Goal: Task Accomplishment & Management: Complete application form

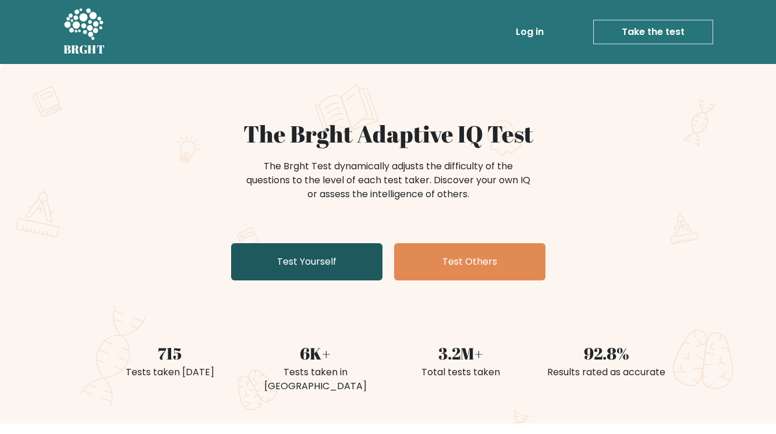
click at [305, 263] on link "Test Yourself" at bounding box center [306, 261] width 151 height 37
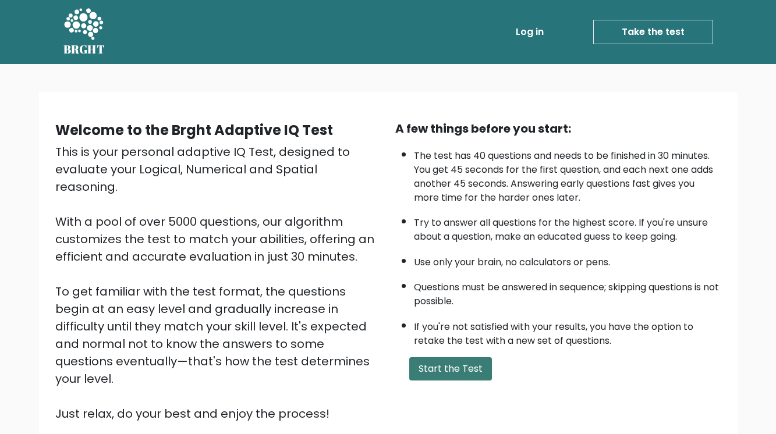
click at [441, 368] on button "Start the Test" at bounding box center [450, 369] width 83 height 23
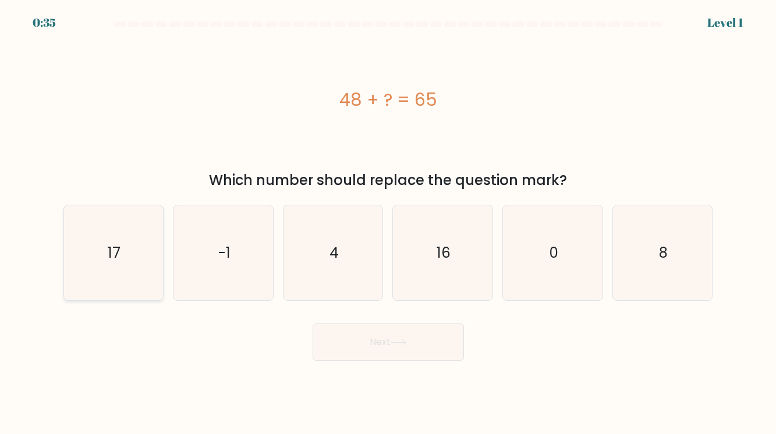
click at [144, 251] on icon "17" at bounding box center [113, 253] width 95 height 95
click at [388, 223] on input "a. 17" at bounding box center [388, 220] width 1 height 6
radio input "true"
click at [397, 359] on button "Next" at bounding box center [388, 342] width 151 height 37
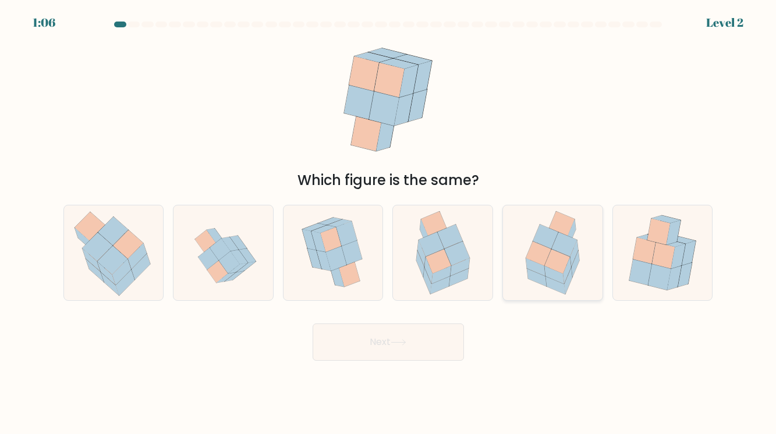
click at [566, 256] on icon at bounding box center [558, 261] width 26 height 24
click at [389, 223] on input "e." at bounding box center [388, 220] width 1 height 6
radio input "true"
click at [440, 337] on button "Next" at bounding box center [388, 342] width 151 height 37
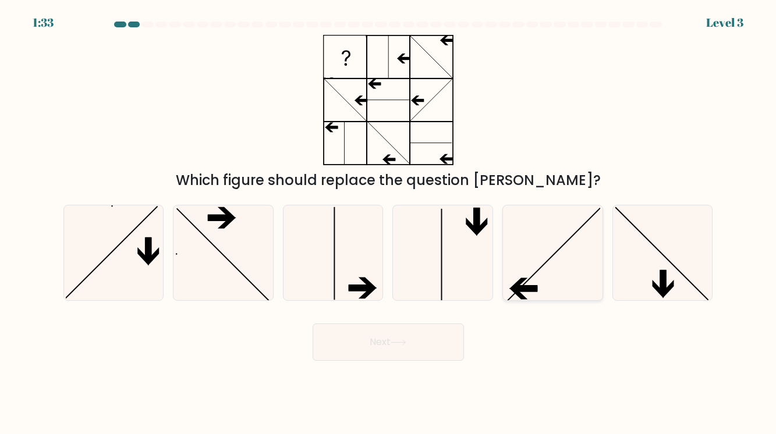
click at [551, 247] on icon at bounding box center [552, 253] width 95 height 95
click at [389, 223] on input "e." at bounding box center [388, 220] width 1 height 6
radio input "true"
click at [424, 342] on button "Next" at bounding box center [388, 342] width 151 height 37
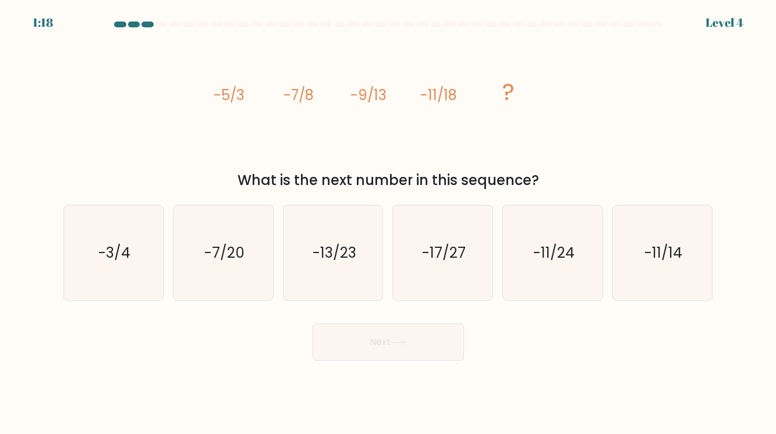
click at [232, 100] on tspan "-5/3" at bounding box center [228, 95] width 31 height 19
drag, startPoint x: 213, startPoint y: 97, endPoint x: 263, endPoint y: 102, distance: 50.4
click at [263, 102] on icon "image/svg+xml -5/3 -7/8 -9/13 -11/18 ?" at bounding box center [388, 100] width 349 height 130
click at [268, 118] on icon "image/svg+xml -5/3 -7/8 -9/13 -11/18 ?" at bounding box center [388, 100] width 349 height 130
click at [225, 100] on tspan "-5/3" at bounding box center [228, 95] width 31 height 19
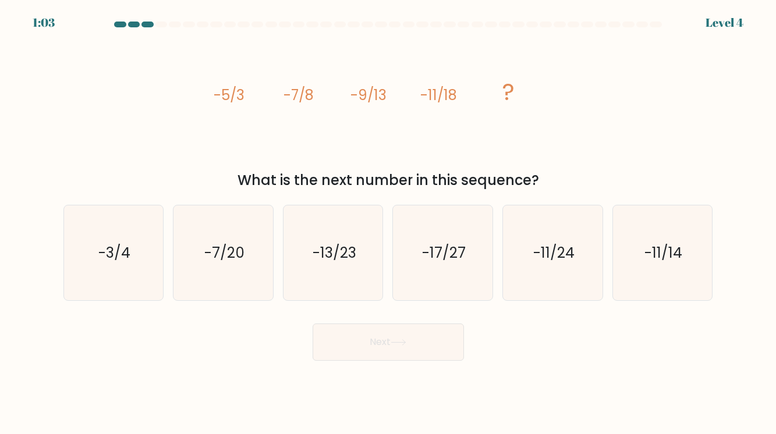
click at [246, 97] on icon "image/svg+xml -5/3 -7/8 -9/13 -11/18 ?" at bounding box center [388, 100] width 349 height 130
click at [310, 97] on tspan "-7/8" at bounding box center [299, 95] width 30 height 19
click at [371, 101] on tspan "-9/13" at bounding box center [369, 95] width 36 height 19
click at [447, 103] on tspan "-11/18" at bounding box center [438, 95] width 37 height 19
click at [310, 96] on tspan "-7/8" at bounding box center [299, 95] width 30 height 19
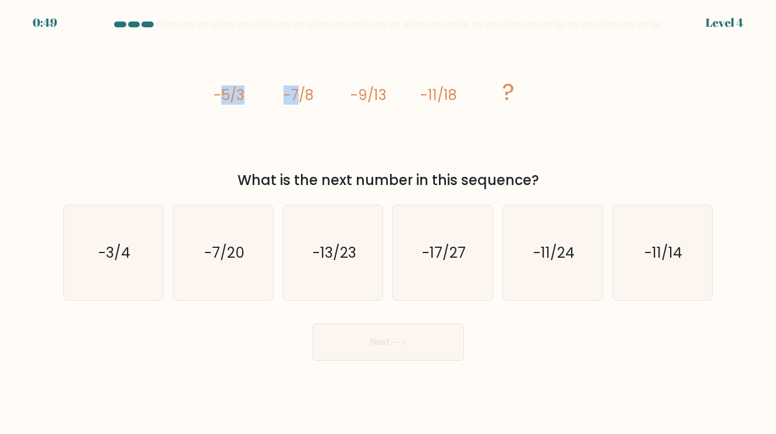
drag, startPoint x: 222, startPoint y: 94, endPoint x: 295, endPoint y: 99, distance: 72.9
click at [295, 99] on g "-5/3 -7/8 -9/13 -11/18 ?" at bounding box center [363, 92] width 301 height 33
click at [295, 99] on tspan "-7/8" at bounding box center [299, 95] width 30 height 19
click at [373, 95] on tspan "-9/13" at bounding box center [369, 95] width 36 height 19
click at [349, 218] on icon "-13/23" at bounding box center [333, 253] width 95 height 95
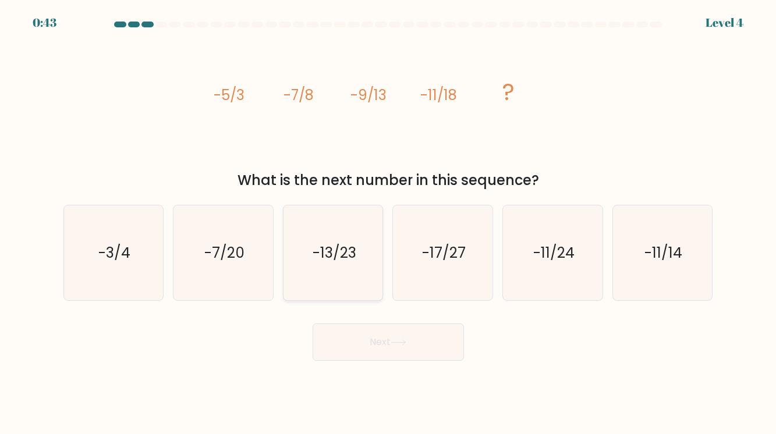
click at [388, 218] on input "c. -13/23" at bounding box center [388, 220] width 1 height 6
radio input "true"
click at [393, 350] on button "Next" at bounding box center [388, 342] width 151 height 37
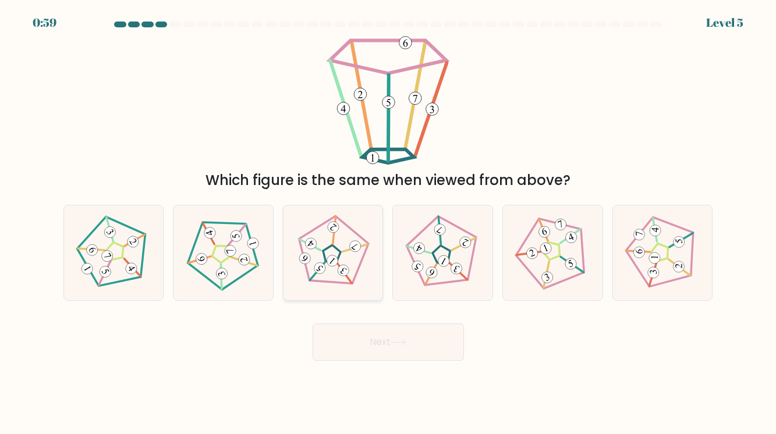
click at [317, 235] on icon at bounding box center [333, 253] width 76 height 76
click at [388, 223] on input "c." at bounding box center [388, 220] width 1 height 6
radio input "true"
click at [370, 335] on button "Next" at bounding box center [388, 342] width 151 height 37
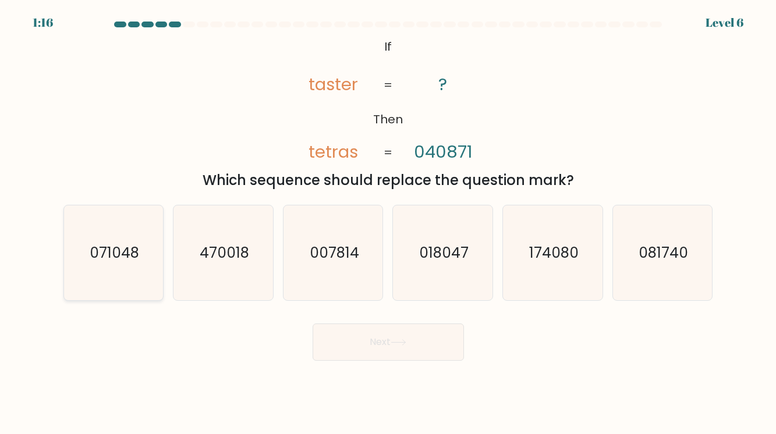
click at [132, 233] on icon "071048" at bounding box center [113, 253] width 95 height 95
click at [388, 223] on input "a. 071048" at bounding box center [388, 220] width 1 height 6
radio input "true"
click at [383, 354] on button "Next" at bounding box center [388, 342] width 151 height 37
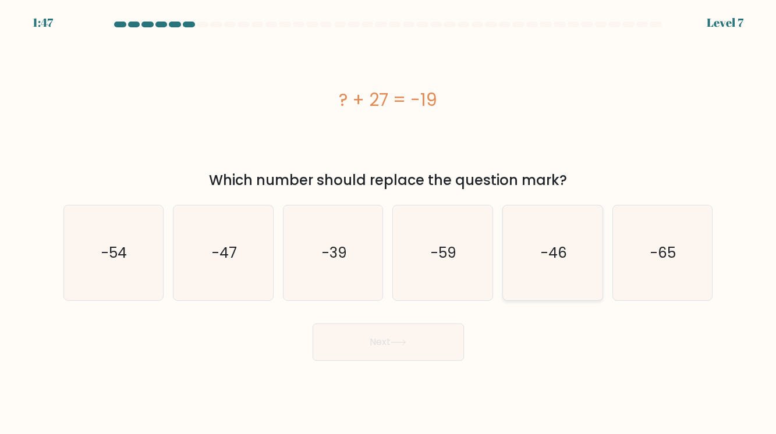
click at [584, 224] on icon "-46" at bounding box center [552, 253] width 95 height 95
click at [389, 223] on input "e. -46" at bounding box center [388, 220] width 1 height 6
radio input "true"
click at [392, 332] on button "Next" at bounding box center [388, 342] width 151 height 37
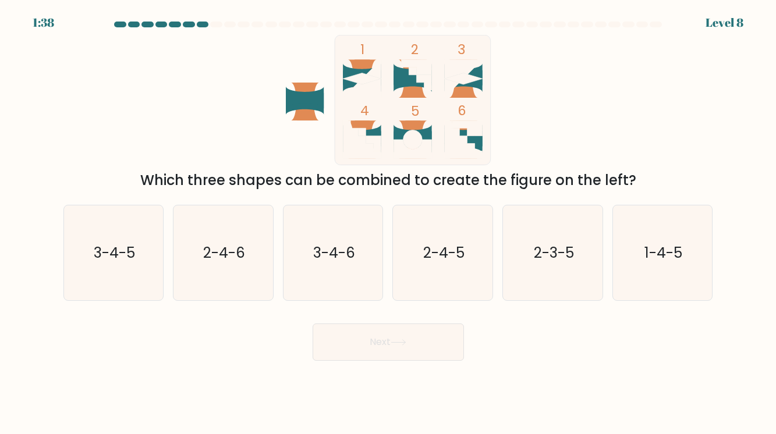
click at [375, 119] on rect at bounding box center [413, 100] width 156 height 130
click at [249, 239] on icon "2-4-6" at bounding box center [223, 253] width 95 height 95
click at [388, 223] on input "b. 2-4-6" at bounding box center [388, 220] width 1 height 6
radio input "true"
click at [410, 346] on button "Next" at bounding box center [388, 342] width 151 height 37
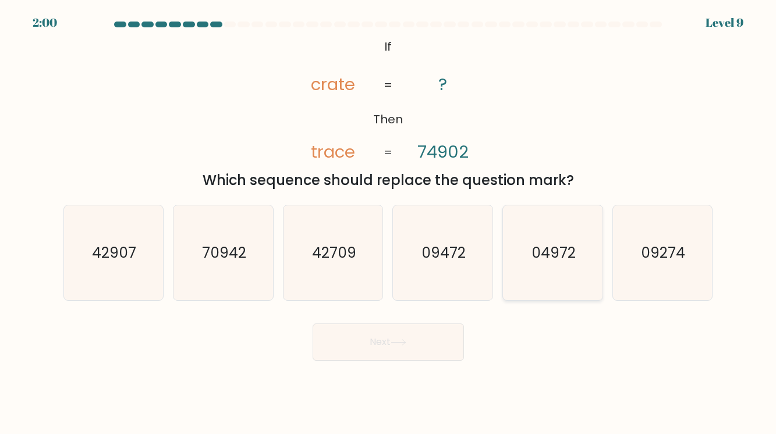
click at [553, 285] on icon "04972" at bounding box center [552, 253] width 95 height 95
click at [389, 223] on input "e. 04972" at bounding box center [388, 220] width 1 height 6
radio input "true"
click at [427, 342] on button "Next" at bounding box center [388, 342] width 151 height 37
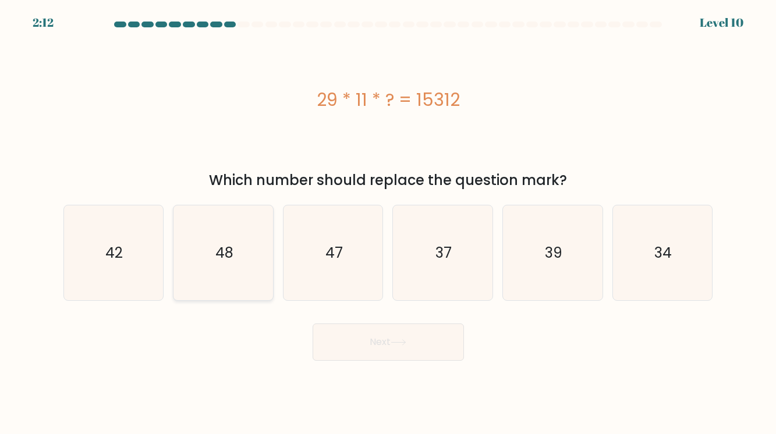
click at [245, 257] on icon "48" at bounding box center [223, 253] width 95 height 95
click at [388, 223] on input "b. 48" at bounding box center [388, 220] width 1 height 6
radio input "true"
click at [398, 352] on button "Next" at bounding box center [388, 342] width 151 height 37
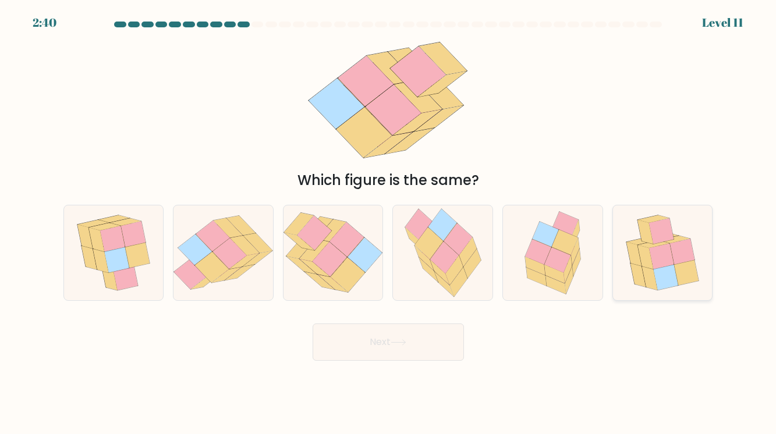
click at [619, 282] on icon at bounding box center [662, 253] width 89 height 95
click at [389, 223] on input "f." at bounding box center [388, 220] width 1 height 6
radio input "true"
click at [406, 338] on button "Next" at bounding box center [388, 342] width 151 height 37
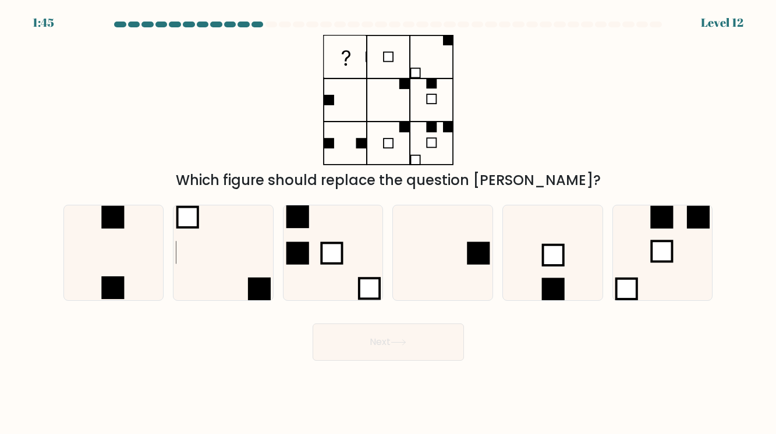
click at [272, 26] on div at bounding box center [272, 25] width 12 height 6
click at [259, 24] on div at bounding box center [258, 25] width 12 height 6
click at [245, 25] on div at bounding box center [244, 25] width 12 height 6
click at [228, 23] on div at bounding box center [230, 25] width 12 height 6
click at [473, 240] on icon at bounding box center [442, 253] width 95 height 95
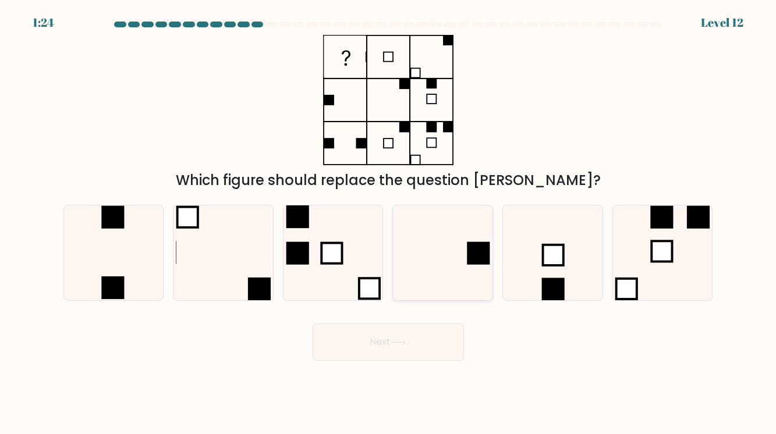
click at [389, 223] on input "d." at bounding box center [388, 220] width 1 height 6
radio input "true"
click at [414, 334] on button "Next" at bounding box center [388, 342] width 151 height 37
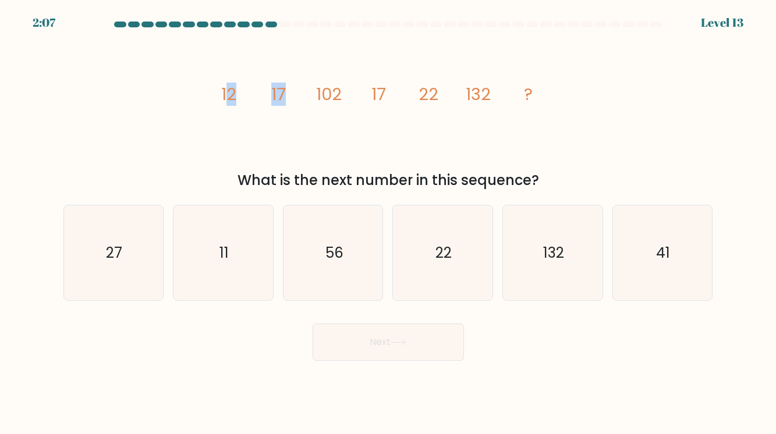
drag, startPoint x: 225, startPoint y: 97, endPoint x: 345, endPoint y: 118, distance: 121.9
click at [345, 118] on icon "image/svg+xml 12 17 102 17 22 132 ?" at bounding box center [388, 100] width 349 height 130
click at [243, 99] on icon "image/svg+xml 12 17 102 17 22 132 ?" at bounding box center [388, 100] width 349 height 130
drag, startPoint x: 214, startPoint y: 95, endPoint x: 276, endPoint y: 95, distance: 61.7
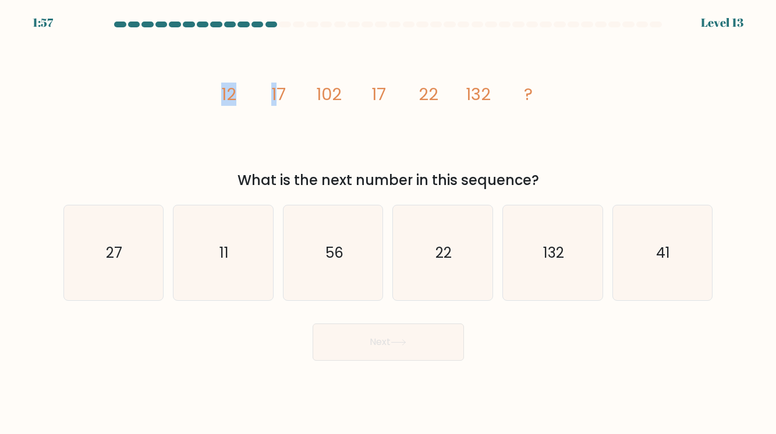
click at [276, 95] on icon "image/svg+xml 12 17 102 17 22 132 ?" at bounding box center [388, 100] width 349 height 130
click at [289, 97] on icon "image/svg+xml 12 17 102 17 22 132 ?" at bounding box center [388, 100] width 349 height 130
click at [277, 93] on tspan "17" at bounding box center [278, 94] width 15 height 23
click at [374, 90] on tspan "17" at bounding box center [378, 94] width 15 height 23
click at [473, 101] on tspan "132" at bounding box center [478, 94] width 25 height 23
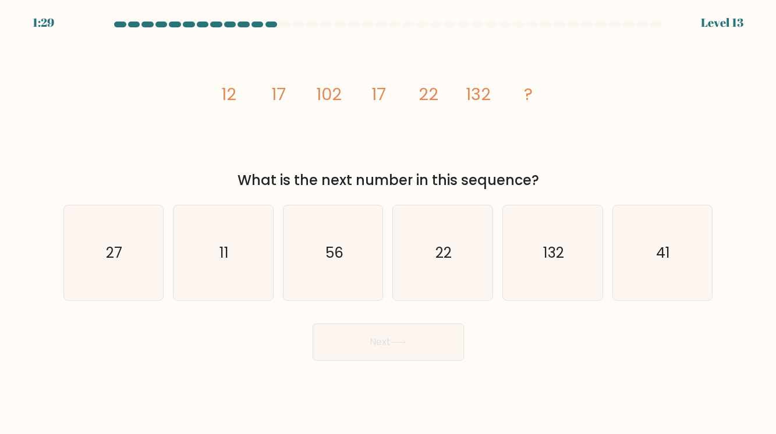
click at [267, 87] on icon "image/svg+xml 12 17 102 17 22 132 ?" at bounding box center [388, 100] width 349 height 130
click at [380, 96] on tspan "17" at bounding box center [378, 94] width 15 height 23
click at [403, 95] on icon "image/svg+xml 12 17 102 17 22 132 ?" at bounding box center [388, 100] width 349 height 130
drag, startPoint x: 268, startPoint y: 90, endPoint x: 295, endPoint y: 91, distance: 26.2
click at [295, 91] on icon "image/svg+xml 12 17 102 17 22 132 ?" at bounding box center [388, 100] width 349 height 130
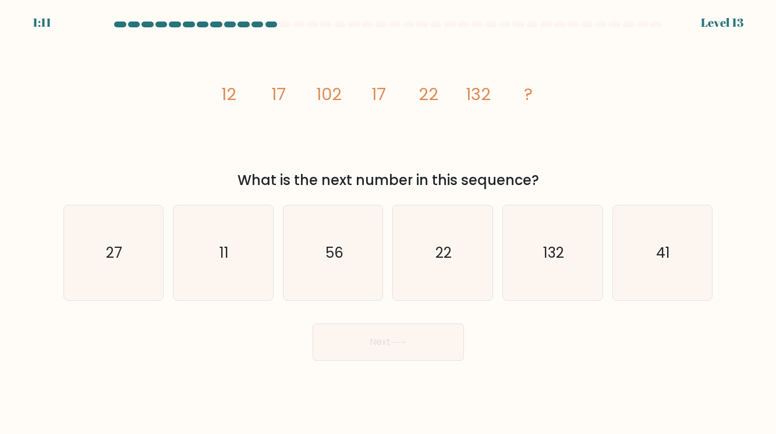
click at [324, 87] on tspan "102" at bounding box center [329, 94] width 26 height 23
drag, startPoint x: 305, startPoint y: 92, endPoint x: 360, endPoint y: 94, distance: 54.8
click at [360, 94] on icon "image/svg+xml 12 17 102 17 22 132 ?" at bounding box center [388, 100] width 349 height 130
click at [427, 247] on icon "22" at bounding box center [442, 253] width 95 height 95
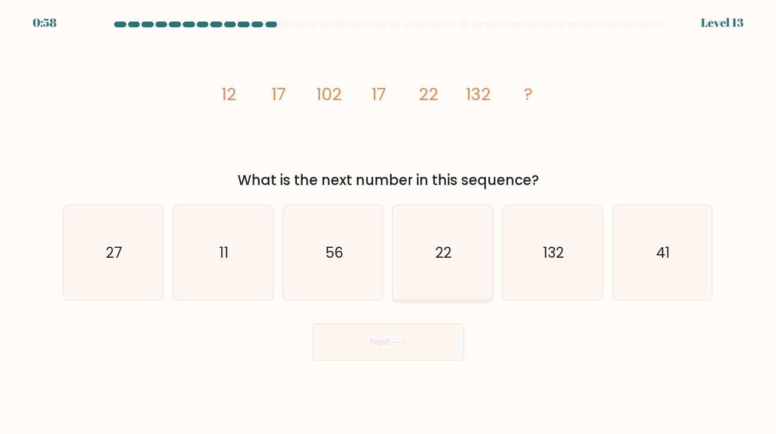
click at [389, 223] on input "d. 22" at bounding box center [388, 220] width 1 height 6
radio input "true"
click at [399, 348] on button "Next" at bounding box center [388, 342] width 151 height 37
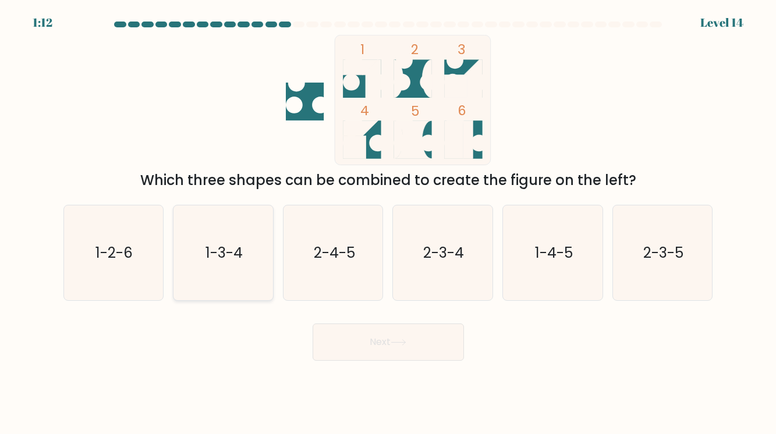
click at [236, 254] on text "1-3-4" at bounding box center [224, 253] width 37 height 20
click at [388, 223] on input "b. 1-3-4" at bounding box center [388, 220] width 1 height 6
radio input "true"
click at [393, 362] on body "1:11 Level 14" at bounding box center [388, 217] width 776 height 434
click at [400, 343] on icon at bounding box center [399, 342] width 16 height 6
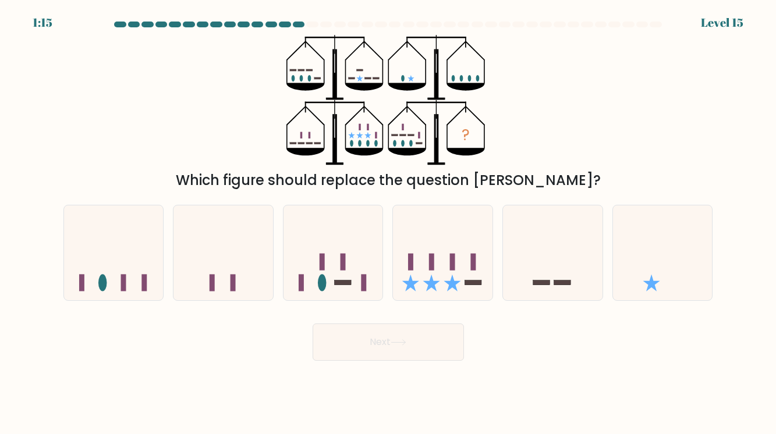
click at [310, 116] on icon "?" at bounding box center [388, 100] width 204 height 130
click at [376, 132] on rect at bounding box center [376, 135] width 2 height 6
drag, startPoint x: 342, startPoint y: 140, endPoint x: 422, endPoint y: 136, distance: 79.3
click at [422, 136] on icon "?" at bounding box center [388, 100] width 204 height 130
click at [359, 147] on icon "?" at bounding box center [388, 100] width 204 height 130
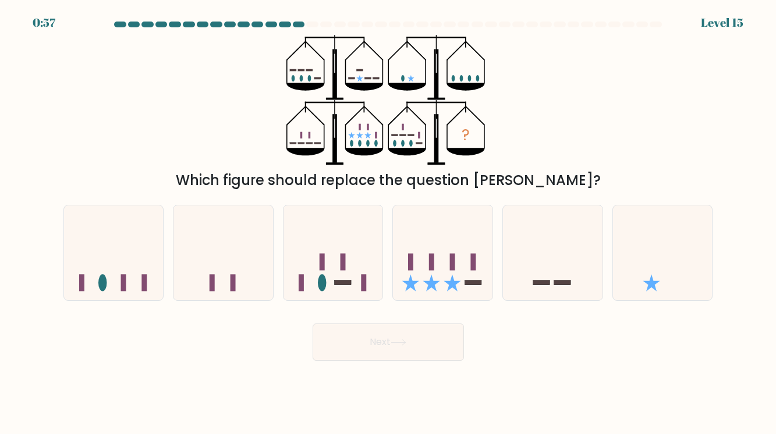
click at [359, 147] on icon "?" at bounding box center [388, 100] width 204 height 130
click at [373, 143] on icon "?" at bounding box center [388, 100] width 204 height 130
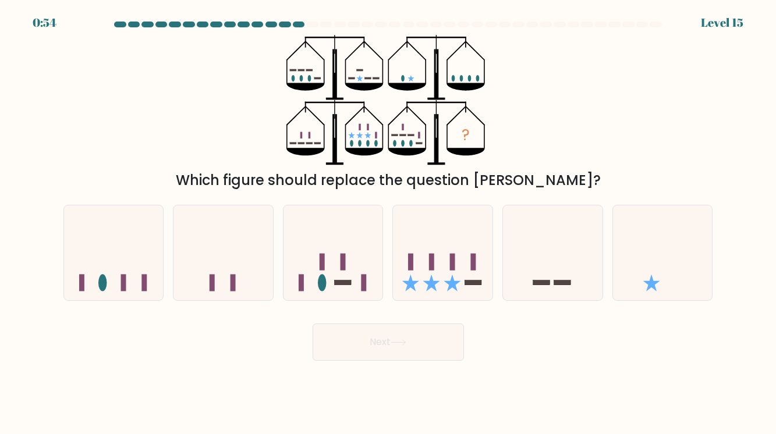
click at [373, 143] on icon "?" at bounding box center [388, 100] width 204 height 130
click at [376, 138] on rect at bounding box center [376, 135] width 2 height 6
drag, startPoint x: 283, startPoint y: 147, endPoint x: 318, endPoint y: 146, distance: 35.0
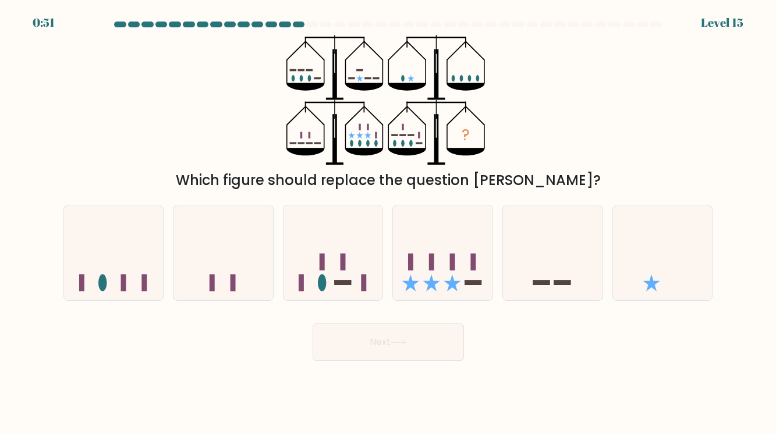
click at [318, 146] on div "? Which figure should replace the question mark?" at bounding box center [388, 113] width 664 height 156
click at [109, 240] on icon at bounding box center [114, 253] width 100 height 82
click at [388, 223] on input "a." at bounding box center [388, 220] width 1 height 6
radio input "true"
click at [370, 345] on button "Next" at bounding box center [388, 342] width 151 height 37
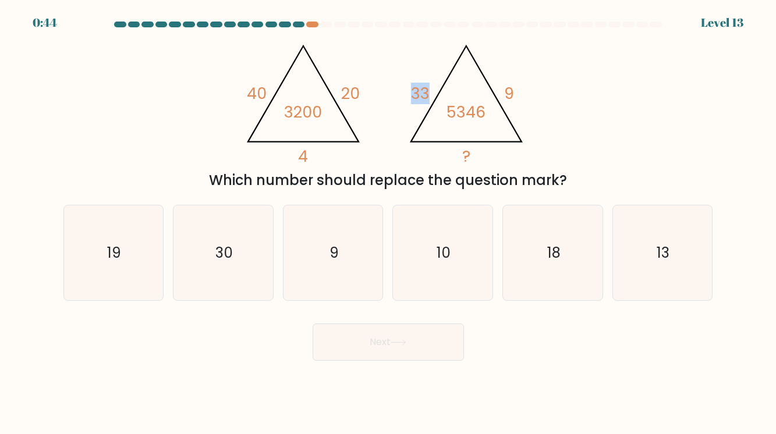
drag, startPoint x: 412, startPoint y: 90, endPoint x: 430, endPoint y: 91, distance: 17.5
click at [430, 91] on icon "@import url('https://fonts.googleapis.com/css?family=Abril+Fatface:400,100,100i…" at bounding box center [388, 100] width 300 height 130
click at [482, 101] on tspan "5346" at bounding box center [466, 112] width 39 height 22
click at [111, 225] on icon "19" at bounding box center [113, 253] width 95 height 95
click at [388, 223] on input "a. 19" at bounding box center [388, 220] width 1 height 6
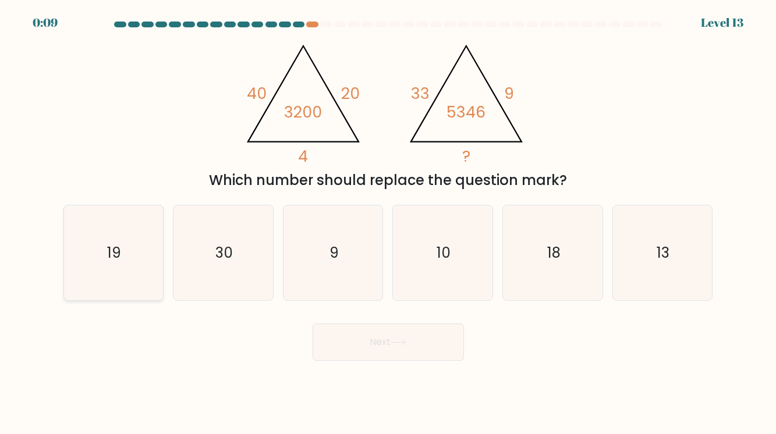
radio input "true"
click at [434, 358] on button "Next" at bounding box center [388, 342] width 151 height 37
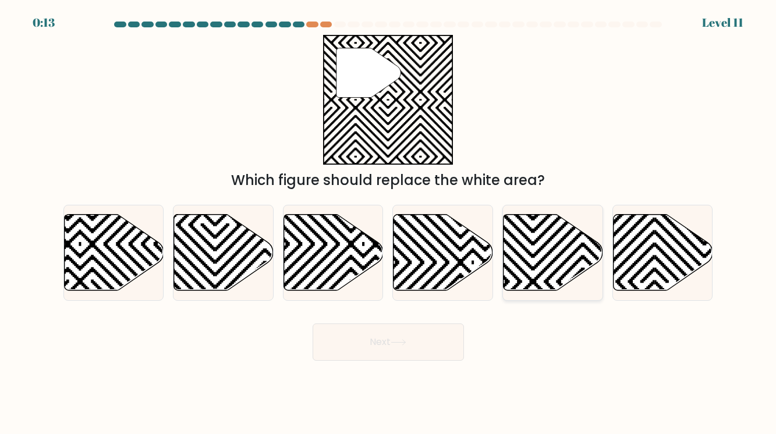
click at [547, 246] on icon at bounding box center [554, 252] width 100 height 76
click at [389, 223] on input "e." at bounding box center [388, 220] width 1 height 6
radio input "true"
click at [443, 345] on button "Next" at bounding box center [388, 342] width 151 height 37
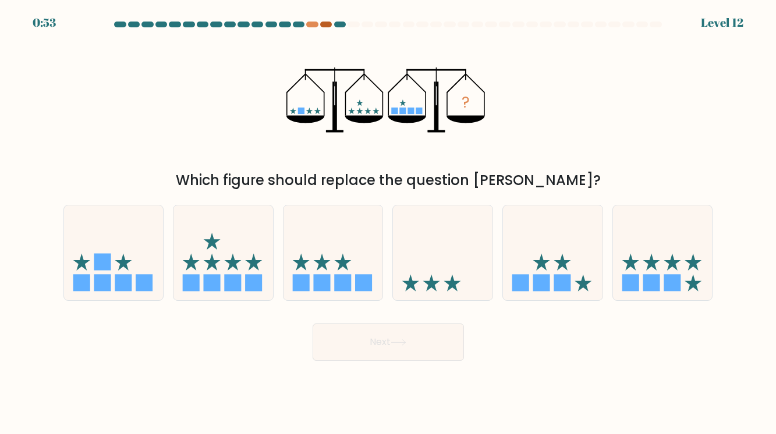
click at [326, 24] on div at bounding box center [326, 25] width 12 height 6
click at [312, 26] on div at bounding box center [312, 25] width 12 height 6
click at [569, 288] on rect at bounding box center [562, 282] width 17 height 17
click at [389, 223] on input "e." at bounding box center [388, 220] width 1 height 6
radio input "true"
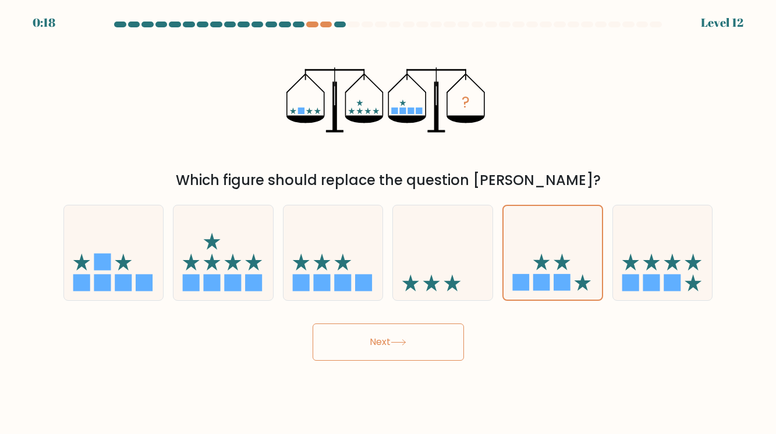
click at [415, 334] on button "Next" at bounding box center [388, 342] width 151 height 37
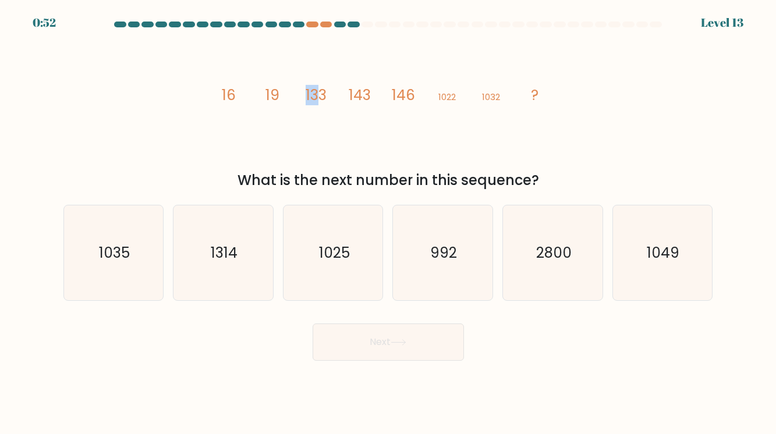
drag, startPoint x: 281, startPoint y: 97, endPoint x: 319, endPoint y: 95, distance: 38.4
click at [319, 95] on icon "image/svg+xml 16 19 133 143 146 1022 1032 ?" at bounding box center [388, 100] width 349 height 130
click at [331, 97] on icon "image/svg+xml 16 19 133 143 146 1022 1032 ?" at bounding box center [388, 100] width 349 height 130
click at [329, 95] on icon "image/svg+xml 16 19 133 143 146 1022 1032 ?" at bounding box center [388, 100] width 349 height 130
drag, startPoint x: 433, startPoint y: 98, endPoint x: 491, endPoint y: 106, distance: 58.8
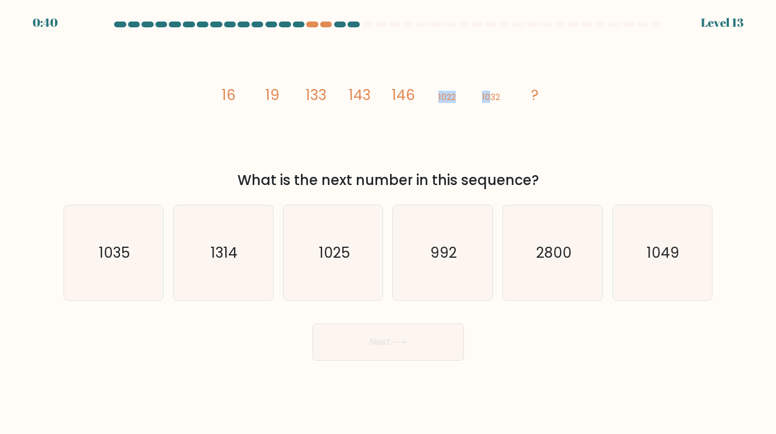
click at [491, 106] on icon "image/svg+xml 16 19 133 143 146 1022 1032 ?" at bounding box center [388, 100] width 349 height 130
click at [491, 107] on icon "image/svg+xml 16 19 133 143 146 1022 1032 ?" at bounding box center [388, 100] width 349 height 130
drag, startPoint x: 309, startPoint y: 94, endPoint x: 368, endPoint y: 95, distance: 59.4
click at [368, 95] on g "16 19 133 143 146 1022 1032 ?" at bounding box center [380, 95] width 317 height 20
click at [368, 95] on tspan "143" at bounding box center [360, 95] width 22 height 20
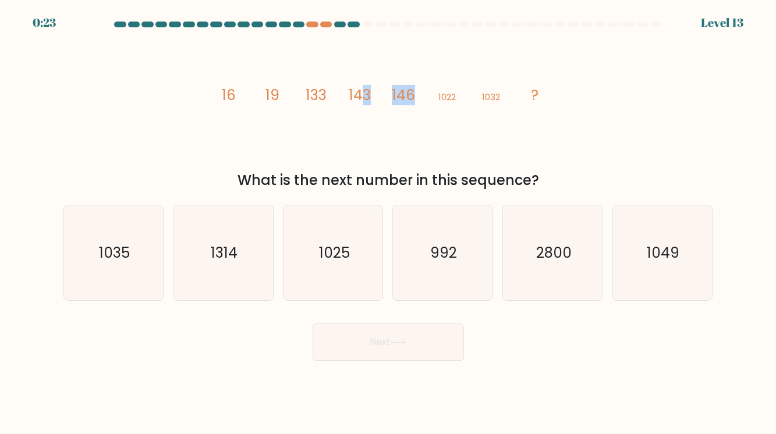
drag, startPoint x: 363, startPoint y: 93, endPoint x: 425, endPoint y: 100, distance: 62.7
click at [425, 100] on icon "image/svg+xml 16 19 133 143 146 1022 1032 ?" at bounding box center [388, 100] width 349 height 130
click at [132, 227] on icon "1035" at bounding box center [113, 253] width 95 height 95
click at [388, 223] on input "a. 1035" at bounding box center [388, 220] width 1 height 6
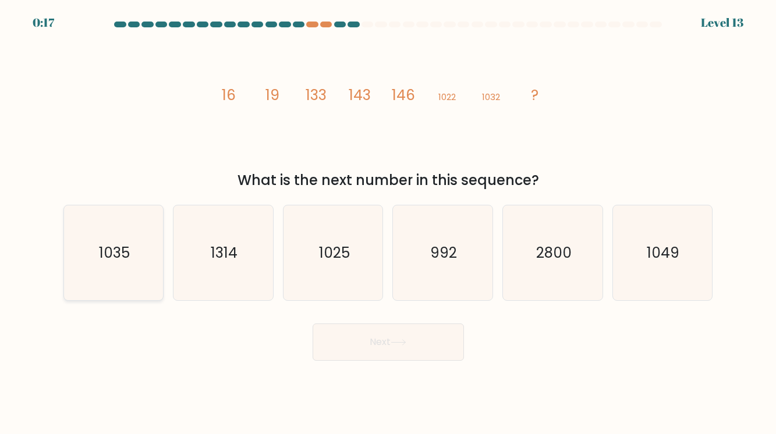
radio input "true"
click at [371, 356] on button "Next" at bounding box center [388, 342] width 151 height 37
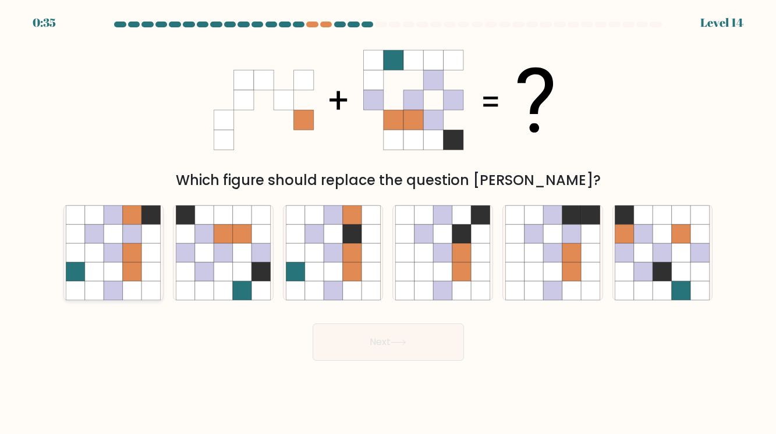
click at [147, 274] on icon at bounding box center [151, 272] width 19 height 19
click at [388, 223] on input "a." at bounding box center [388, 220] width 1 height 6
radio input "true"
click at [398, 351] on button "Next" at bounding box center [388, 342] width 151 height 37
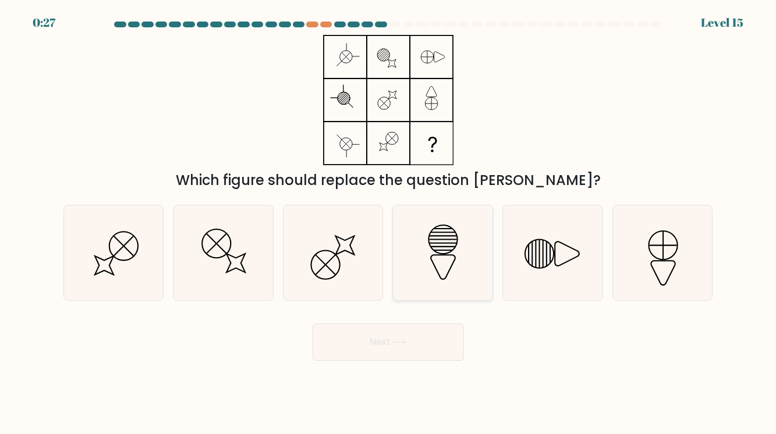
click at [473, 225] on icon at bounding box center [442, 253] width 95 height 95
click at [389, 223] on input "d." at bounding box center [388, 220] width 1 height 6
radio input "true"
click at [426, 353] on button "Next" at bounding box center [388, 342] width 151 height 37
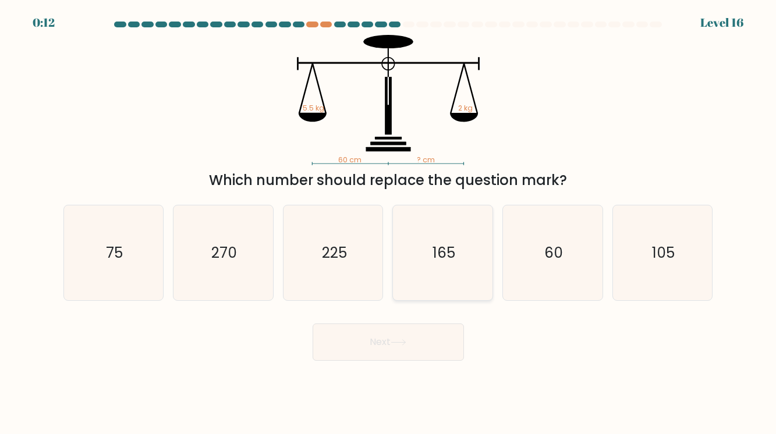
click at [453, 282] on icon "165" at bounding box center [442, 253] width 95 height 95
click at [389, 223] on input "d. 165" at bounding box center [388, 220] width 1 height 6
radio input "true"
click at [425, 327] on button "Next" at bounding box center [388, 342] width 151 height 37
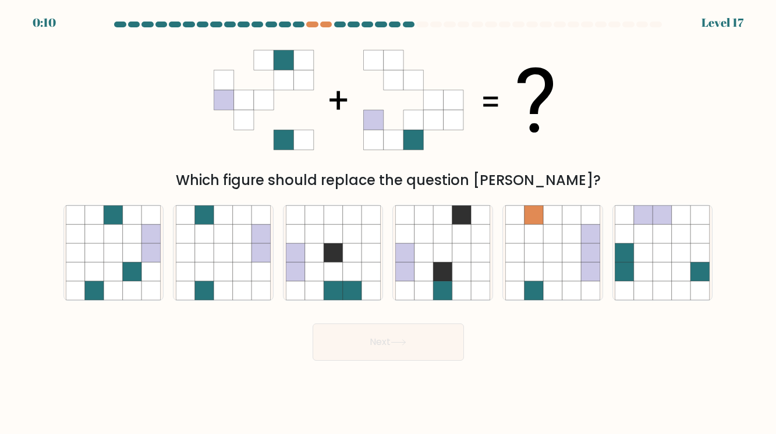
click at [429, 337] on button "Next" at bounding box center [388, 342] width 151 height 37
click at [324, 27] on div at bounding box center [326, 25] width 12 height 6
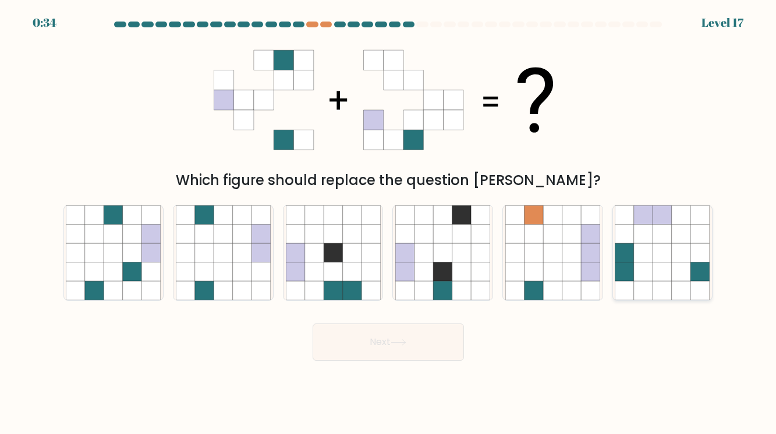
click at [689, 293] on icon at bounding box center [681, 290] width 19 height 19
click at [389, 223] on input "f." at bounding box center [388, 220] width 1 height 6
radio input "true"
click at [394, 340] on icon at bounding box center [399, 342] width 16 height 6
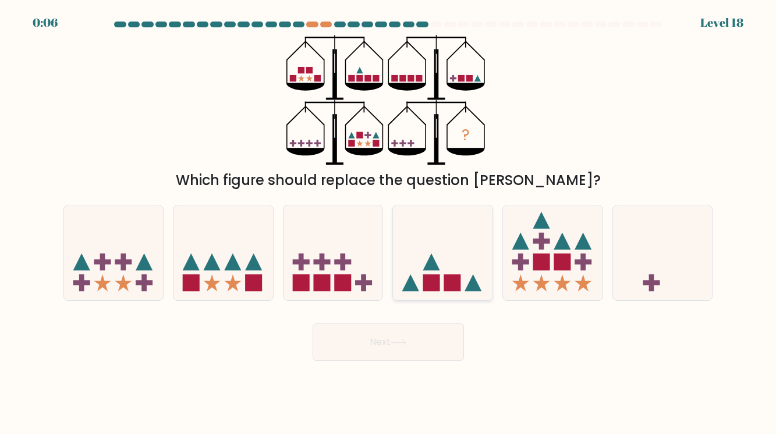
click at [438, 273] on icon at bounding box center [443, 253] width 100 height 82
click at [389, 223] on input "d." at bounding box center [388, 220] width 1 height 6
radio input "true"
click at [402, 348] on button "Next" at bounding box center [388, 342] width 151 height 37
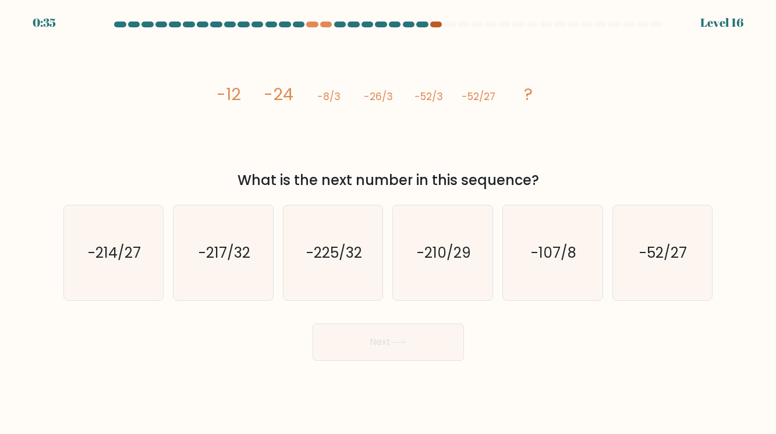
click at [434, 24] on div at bounding box center [436, 25] width 12 height 6
drag, startPoint x: 441, startPoint y: 99, endPoint x: 327, endPoint y: 98, distance: 114.1
click at [327, 98] on g "-12 -24 -8/3 -26/3 -52/3 -52/27 ?" at bounding box center [375, 94] width 316 height 23
click at [330, 100] on tspan "-8/3" at bounding box center [328, 97] width 23 height 14
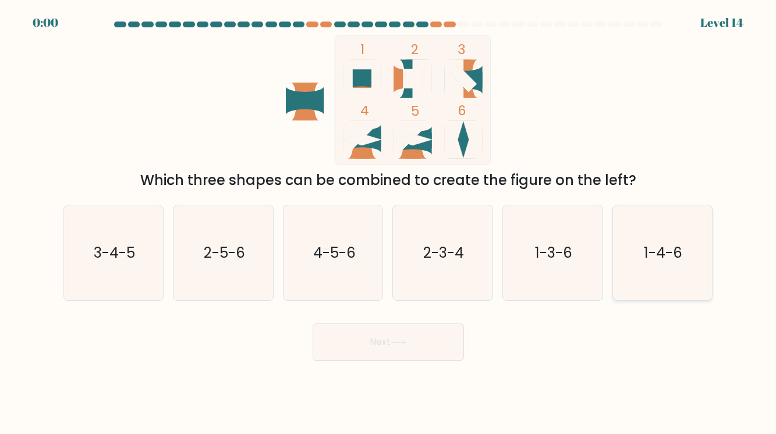
click at [629, 252] on icon "1-4-6" at bounding box center [662, 253] width 95 height 95
click at [389, 223] on input "f. 1-4-6" at bounding box center [388, 220] width 1 height 6
radio input "true"
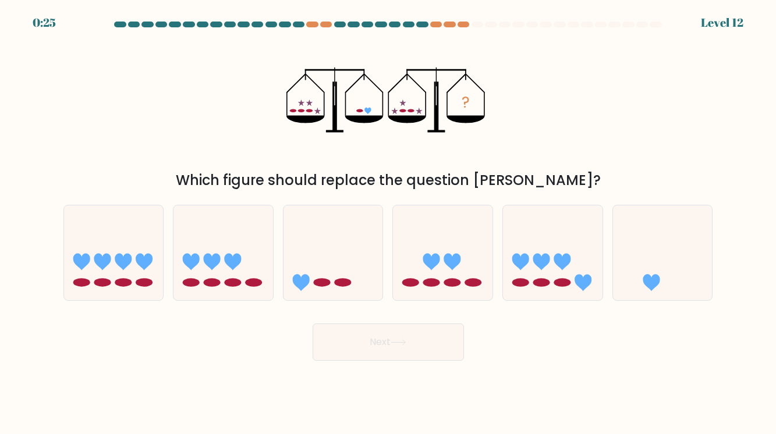
drag, startPoint x: 320, startPoint y: 111, endPoint x: 297, endPoint y: 101, distance: 24.8
click at [297, 101] on icon "?" at bounding box center [388, 100] width 204 height 130
drag, startPoint x: 298, startPoint y: 111, endPoint x: 311, endPoint y: 110, distance: 12.9
click at [311, 110] on g at bounding box center [304, 107] width 31 height 15
click at [290, 113] on icon "?" at bounding box center [388, 100] width 204 height 130
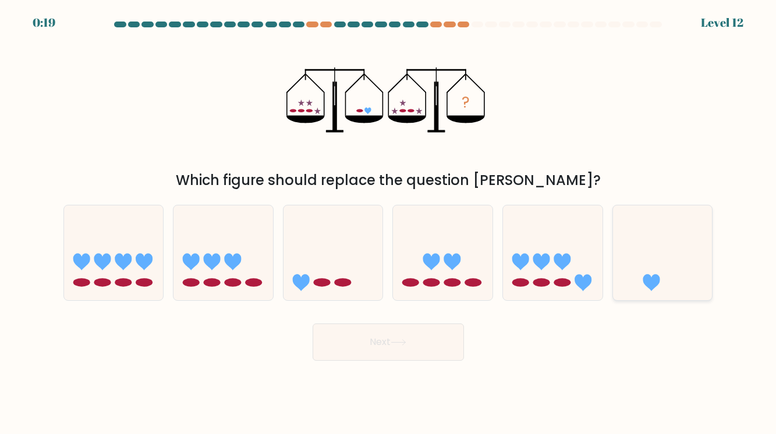
click at [684, 221] on icon at bounding box center [663, 253] width 100 height 82
click at [389, 221] on input "f." at bounding box center [388, 220] width 1 height 6
radio input "true"
click at [380, 355] on button "Next" at bounding box center [388, 342] width 151 height 37
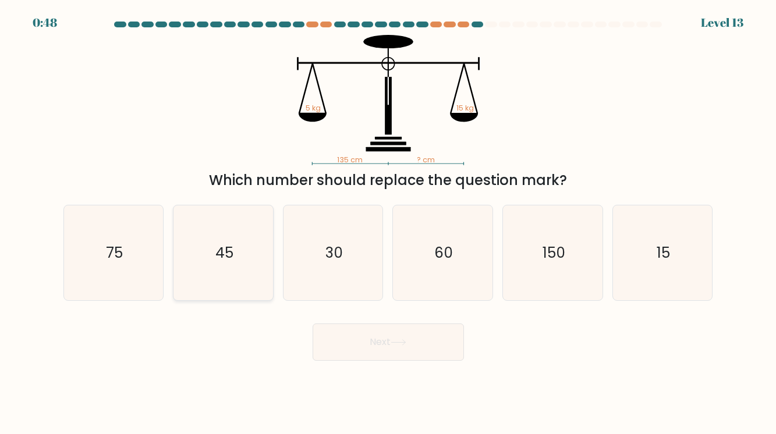
click at [229, 278] on icon "45" at bounding box center [223, 253] width 95 height 95
click at [388, 223] on input "b. 45" at bounding box center [388, 220] width 1 height 6
radio input "true"
click at [372, 341] on button "Next" at bounding box center [388, 342] width 151 height 37
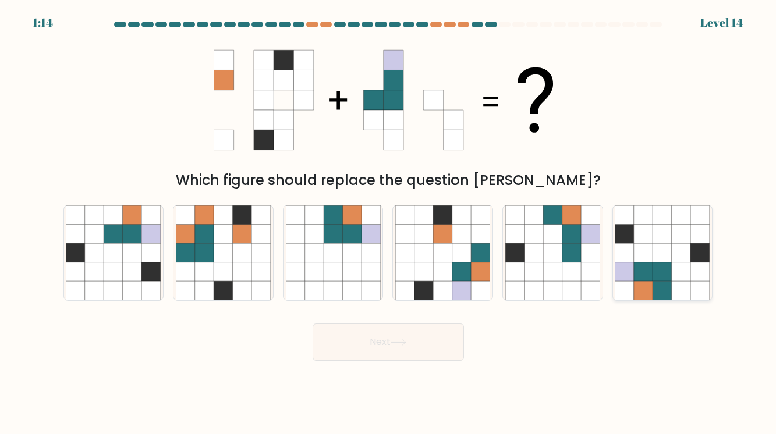
click at [657, 263] on icon at bounding box center [662, 272] width 19 height 19
click at [389, 223] on input "f." at bounding box center [388, 220] width 1 height 6
radio input "true"
click at [444, 338] on button "Next" at bounding box center [388, 342] width 151 height 37
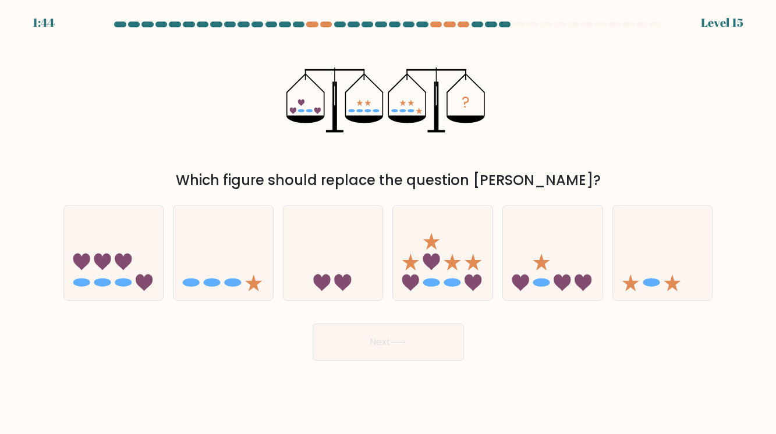
drag, startPoint x: 296, startPoint y: 111, endPoint x: 320, endPoint y: 110, distance: 23.3
click at [320, 110] on icon "?" at bounding box center [388, 100] width 204 height 130
click at [516, 258] on icon at bounding box center [553, 253] width 100 height 82
click at [389, 223] on input "e." at bounding box center [388, 220] width 1 height 6
radio input "true"
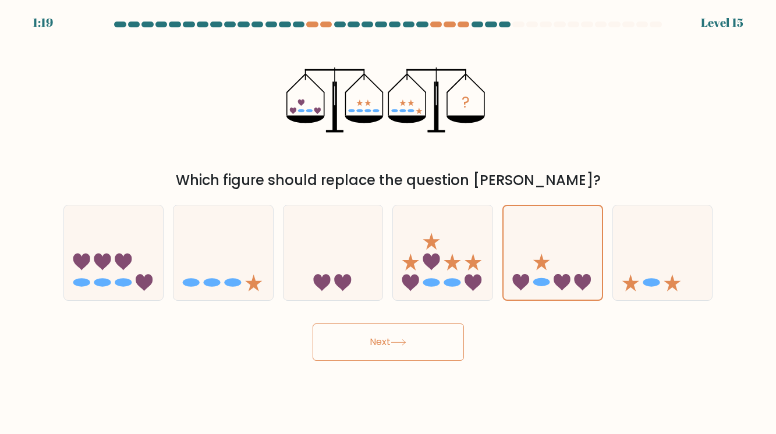
click at [425, 344] on button "Next" at bounding box center [388, 342] width 151 height 37
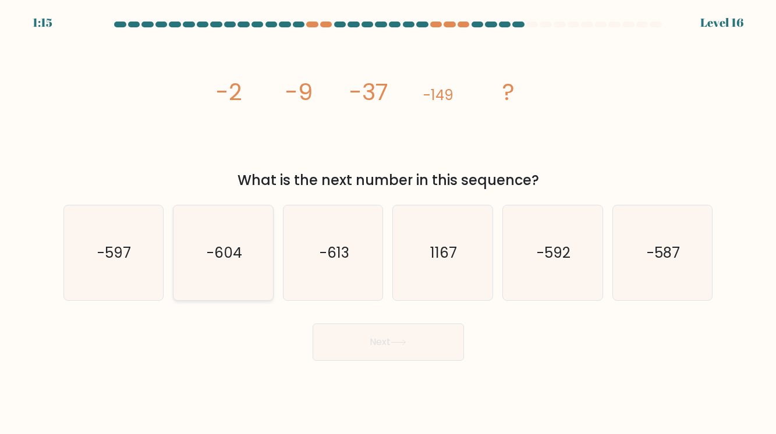
click at [228, 246] on text "-604" at bounding box center [225, 253] width 36 height 20
click at [388, 223] on input "b. -604" at bounding box center [388, 220] width 1 height 6
radio input "true"
click at [557, 279] on icon "-592" at bounding box center [552, 253] width 95 height 95
click at [389, 223] on input "e. -592" at bounding box center [388, 220] width 1 height 6
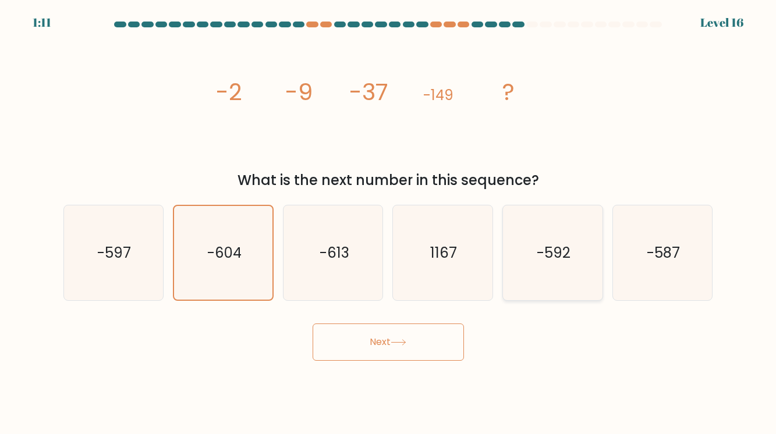
radio input "true"
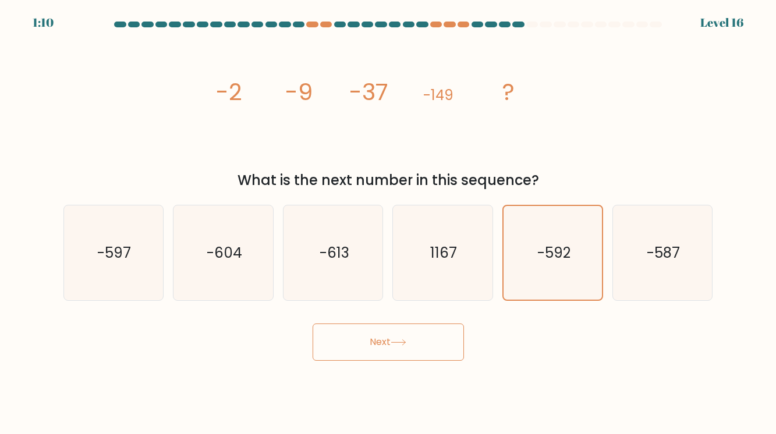
click at [441, 347] on button "Next" at bounding box center [388, 342] width 151 height 37
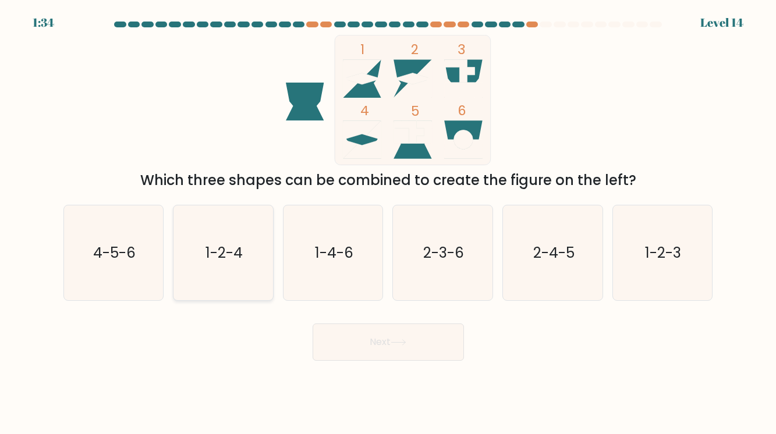
click at [213, 240] on icon "1-2-4" at bounding box center [223, 253] width 95 height 95
click at [388, 223] on input "b. 1-2-4" at bounding box center [388, 220] width 1 height 6
radio input "true"
click at [399, 337] on button "Next" at bounding box center [388, 342] width 151 height 37
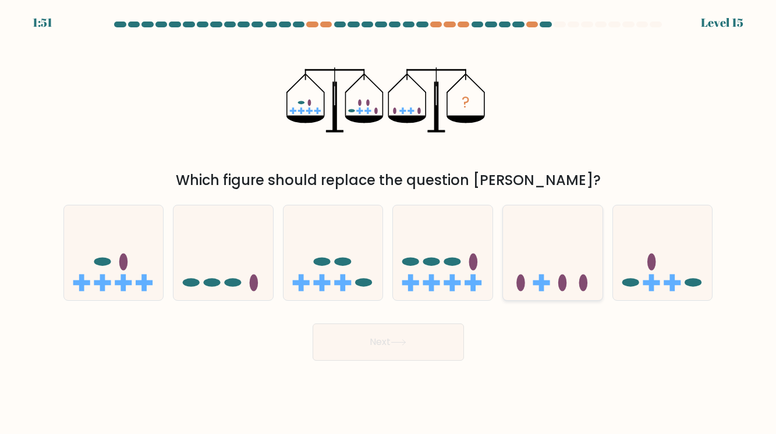
click at [572, 250] on icon at bounding box center [553, 253] width 100 height 82
click at [389, 223] on input "e." at bounding box center [388, 220] width 1 height 6
radio input "true"
click at [424, 328] on button "Next" at bounding box center [388, 342] width 151 height 37
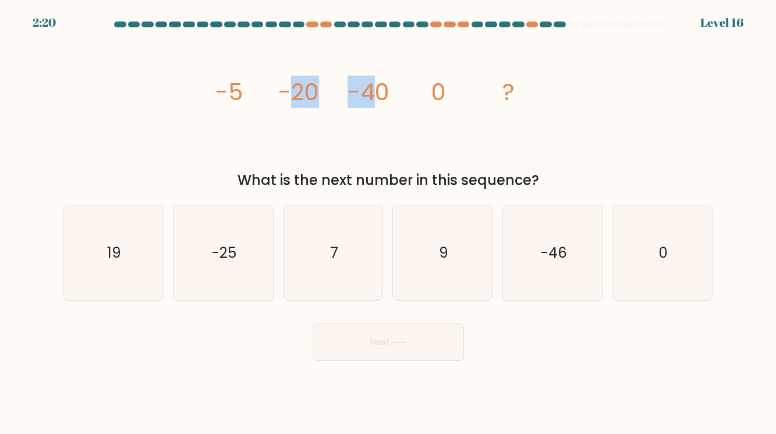
drag, startPoint x: 289, startPoint y: 93, endPoint x: 380, endPoint y: 107, distance: 91.9
click at [380, 107] on g "-5 -20 -40 0 ?" at bounding box center [364, 92] width 299 height 33
click at [390, 105] on icon "image/svg+xml -5 -20 -40 0 ?" at bounding box center [388, 100] width 349 height 130
drag, startPoint x: 236, startPoint y: 98, endPoint x: 349, endPoint y: 121, distance: 115.9
click at [349, 121] on icon "image/svg+xml -5 -20 -40 0 ?" at bounding box center [388, 100] width 349 height 130
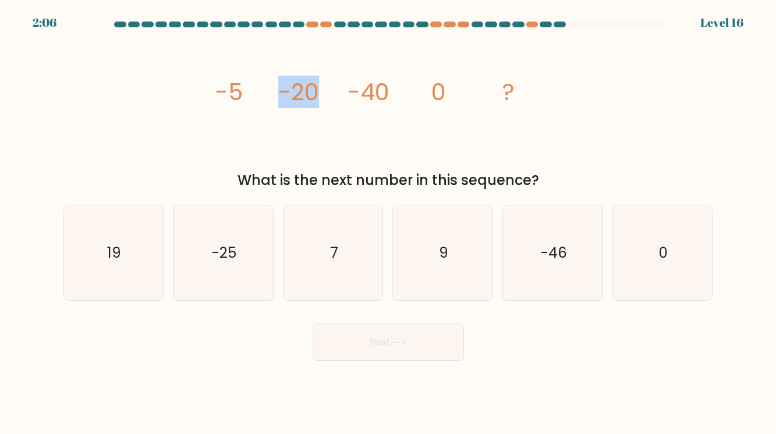
click at [349, 121] on icon "image/svg+xml -5 -20 -40 0 ?" at bounding box center [388, 100] width 349 height 130
drag, startPoint x: 319, startPoint y: 83, endPoint x: 380, endPoint y: 93, distance: 61.9
click at [380, 93] on icon "image/svg+xml -5 -20 -40 0 ?" at bounding box center [388, 100] width 349 height 130
click at [391, 98] on icon "image/svg+xml -5 -20 -40 0 ?" at bounding box center [388, 100] width 349 height 130
click at [402, 92] on icon "image/svg+xml -5 -20 -40 0 ?" at bounding box center [388, 100] width 349 height 130
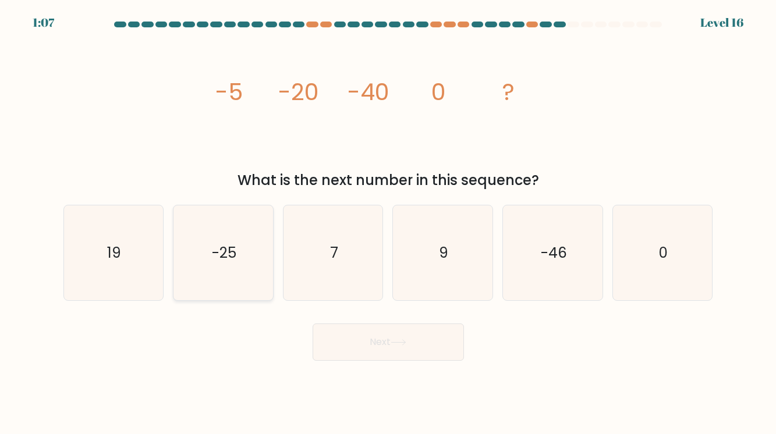
click at [233, 252] on text "-25" at bounding box center [224, 253] width 24 height 20
click at [388, 223] on input "b. -25" at bounding box center [388, 220] width 1 height 6
radio input "true"
click at [402, 341] on icon at bounding box center [399, 342] width 16 height 6
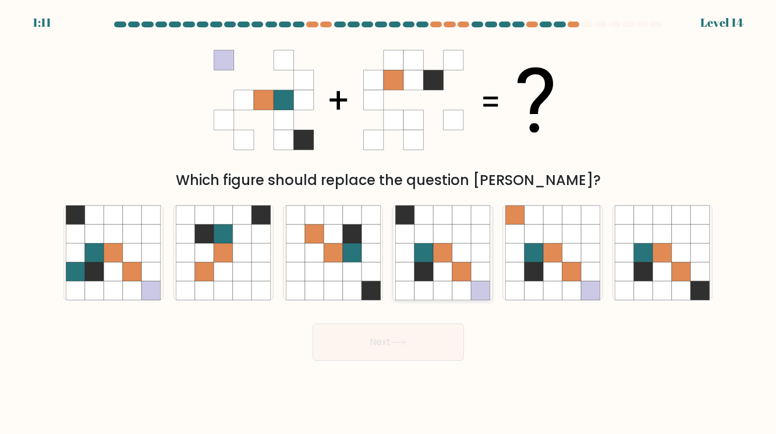
click at [430, 282] on icon at bounding box center [424, 290] width 19 height 19
click at [389, 223] on input "d." at bounding box center [388, 220] width 1 height 6
radio input "true"
click at [420, 344] on button "Next" at bounding box center [388, 342] width 151 height 37
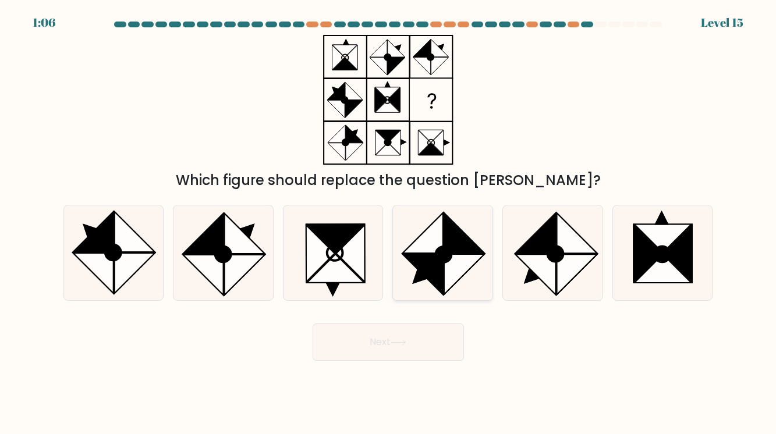
click at [447, 253] on circle at bounding box center [444, 255] width 22 height 22
click at [389, 223] on input "d." at bounding box center [388, 220] width 1 height 6
radio input "true"
click at [420, 350] on button "Next" at bounding box center [388, 342] width 151 height 37
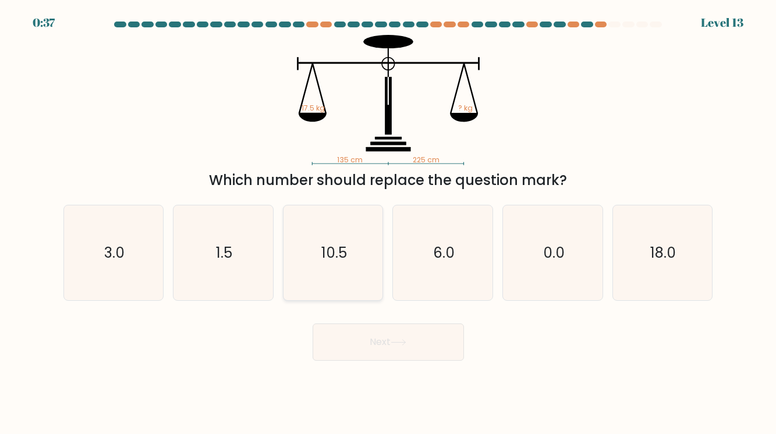
click at [339, 242] on icon "10.5" at bounding box center [333, 253] width 95 height 95
click at [388, 223] on input "c. 10.5" at bounding box center [388, 220] width 1 height 6
radio input "true"
click at [396, 349] on button "Next" at bounding box center [388, 342] width 151 height 37
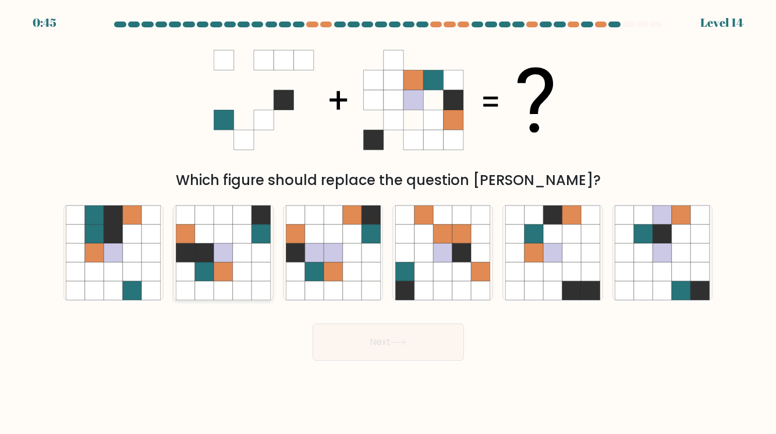
click at [215, 290] on icon at bounding box center [223, 290] width 19 height 19
click at [388, 223] on input "b." at bounding box center [388, 220] width 1 height 6
radio input "true"
click at [364, 324] on button "Next" at bounding box center [388, 342] width 151 height 37
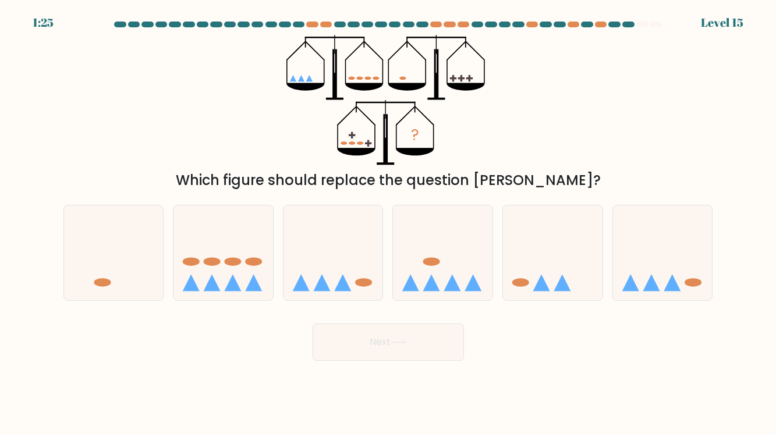
click at [732, 23] on form at bounding box center [388, 191] width 776 height 339
click at [305, 76] on icon "?" at bounding box center [388, 100] width 204 height 130
drag, startPoint x: 399, startPoint y: 77, endPoint x: 475, endPoint y: 81, distance: 75.8
click at [475, 81] on icon "?" at bounding box center [388, 100] width 204 height 130
click at [485, 83] on icon "?" at bounding box center [388, 100] width 204 height 130
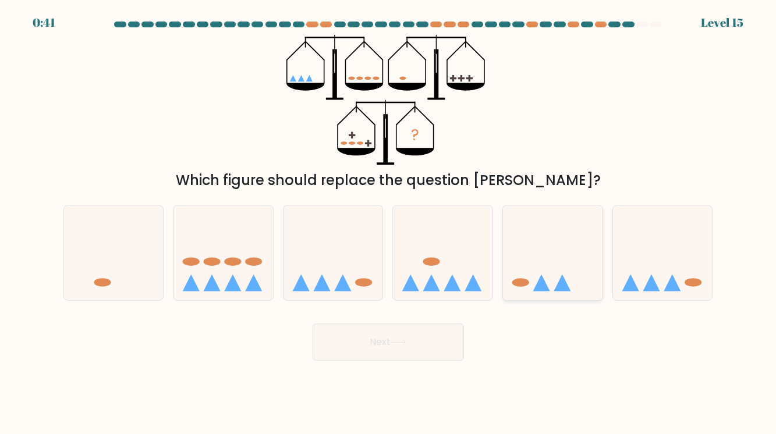
click at [539, 253] on icon at bounding box center [553, 253] width 100 height 82
click at [389, 223] on input "e." at bounding box center [388, 220] width 1 height 6
radio input "true"
click at [429, 353] on button "Next" at bounding box center [388, 342] width 151 height 37
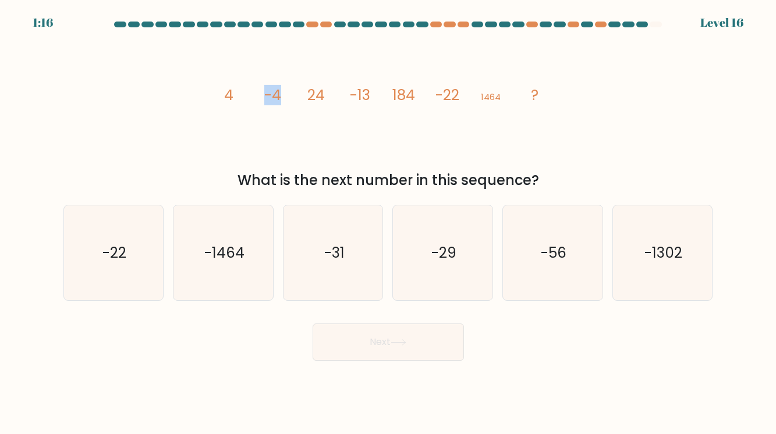
drag, startPoint x: 266, startPoint y: 95, endPoint x: 289, endPoint y: 98, distance: 23.0
click at [289, 98] on icon "image/svg+xml 4 -4 24 -13 184 -22 1464 ?" at bounding box center [388, 100] width 349 height 130
click at [288, 99] on icon "image/svg+xml 4 -4 24 -13 184 -22 1464 ?" at bounding box center [388, 100] width 349 height 130
click at [321, 99] on tspan "24" at bounding box center [315, 95] width 17 height 20
drag, startPoint x: 325, startPoint y: 97, endPoint x: 293, endPoint y: 97, distance: 32.6
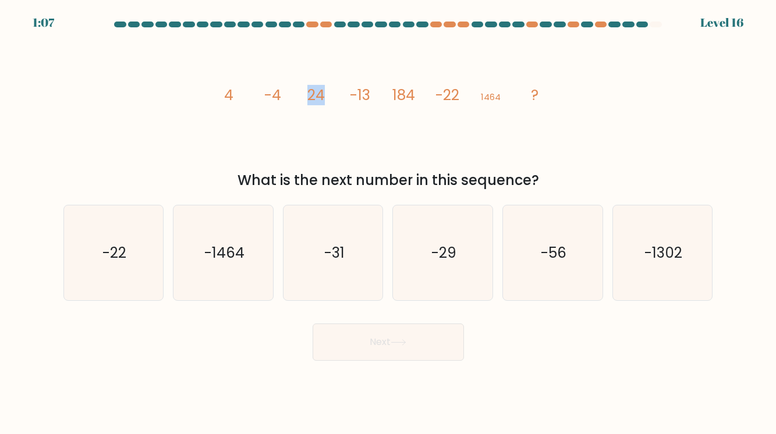
click at [293, 97] on icon "image/svg+xml 4 -4 24 -13 184 -22 1464 ?" at bounding box center [388, 100] width 349 height 130
click at [466, 196] on div "a. -22 b. -1464 c." at bounding box center [388, 248] width 659 height 105
click at [264, 89] on tspan "-4" at bounding box center [272, 95] width 17 height 20
click at [342, 93] on icon "image/svg+xml 4 -4 24 -13 184 -22 1464 ?" at bounding box center [388, 100] width 349 height 130
click at [250, 99] on icon "image/svg+xml 4 -4 24 -13 184 -22 1464 ?" at bounding box center [388, 100] width 349 height 130
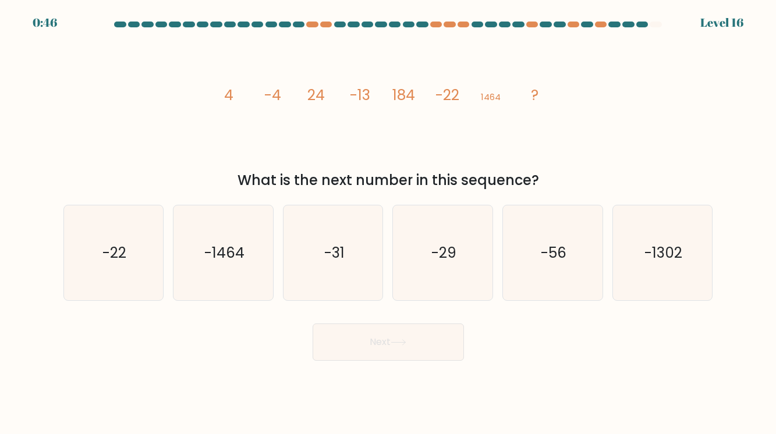
click at [305, 89] on icon "image/svg+xml 4 -4 24 -13 184 -22 1464 ?" at bounding box center [388, 100] width 349 height 130
click at [405, 86] on tspan "184" at bounding box center [403, 95] width 23 height 20
click at [300, 250] on icon "-31" at bounding box center [333, 253] width 95 height 95
click at [388, 223] on input "c. -31" at bounding box center [388, 220] width 1 height 6
radio input "true"
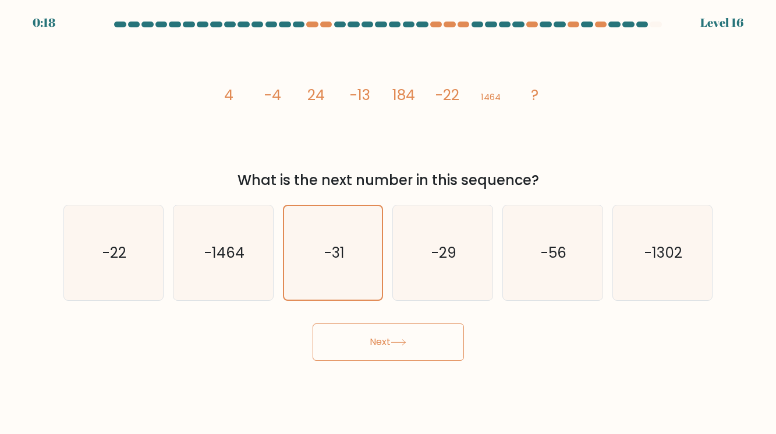
click at [397, 338] on button "Next" at bounding box center [388, 342] width 151 height 37
click at [420, 348] on button "Next" at bounding box center [388, 342] width 151 height 37
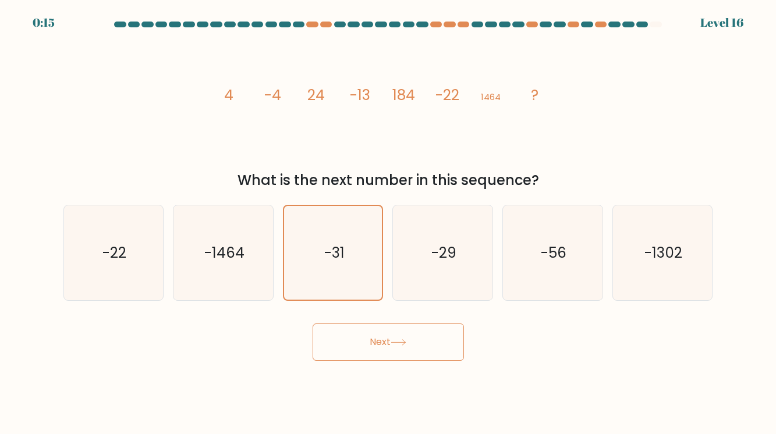
click at [420, 348] on button "Next" at bounding box center [388, 342] width 151 height 37
click at [340, 240] on icon "-31" at bounding box center [333, 253] width 94 height 94
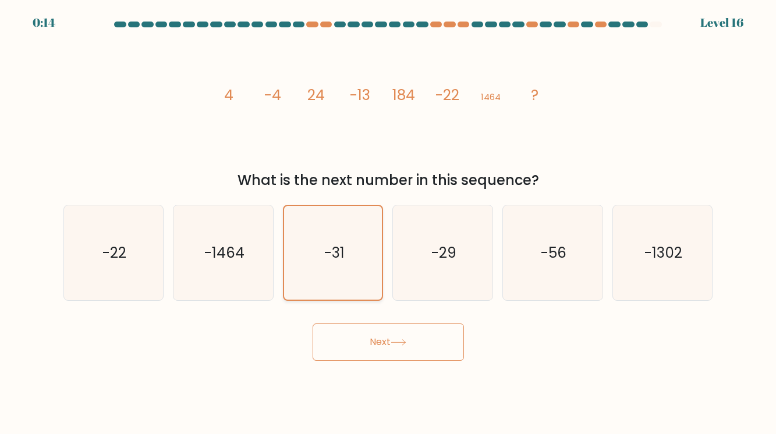
click at [388, 223] on input "c. -31" at bounding box center [388, 220] width 1 height 6
click at [407, 267] on icon "-29" at bounding box center [442, 253] width 95 height 95
click at [389, 223] on input "d. -29" at bounding box center [388, 220] width 1 height 6
radio input "true"
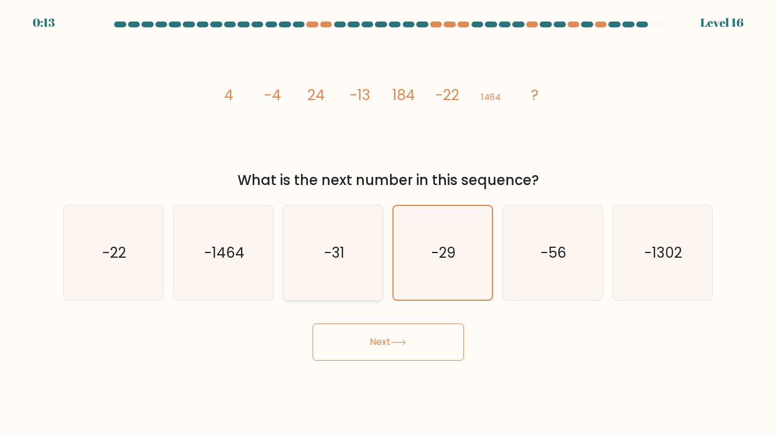
click at [354, 266] on icon "-31" at bounding box center [333, 253] width 95 height 95
click at [388, 223] on input "c. -31" at bounding box center [388, 220] width 1 height 6
radio input "true"
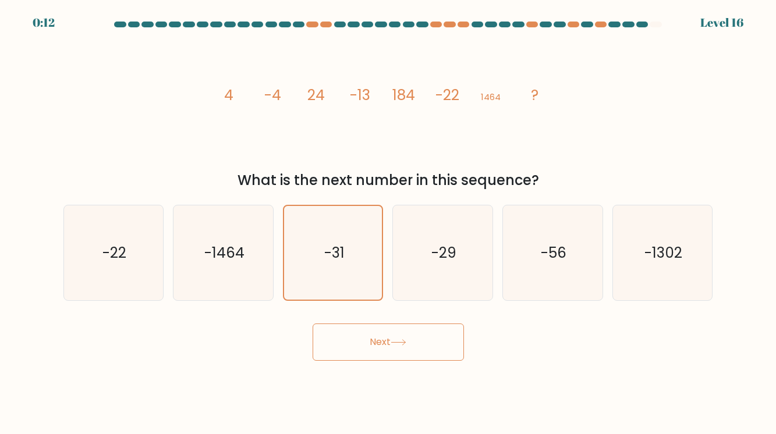
click at [402, 327] on button "Next" at bounding box center [388, 342] width 151 height 37
click at [415, 353] on button "Next" at bounding box center [388, 342] width 151 height 37
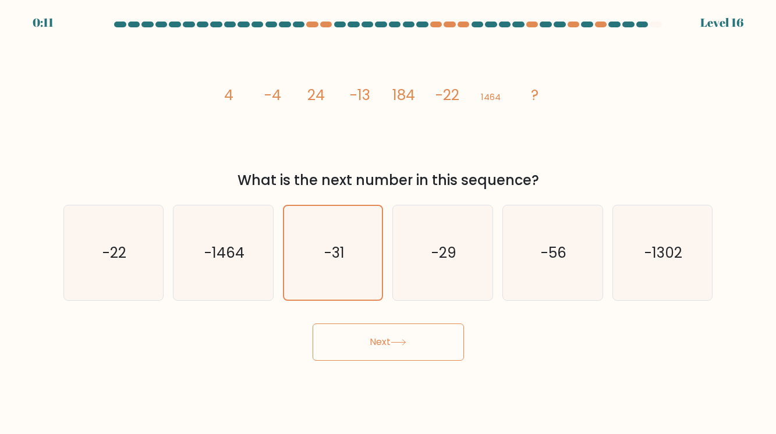
click at [415, 353] on button "Next" at bounding box center [388, 342] width 151 height 37
click at [417, 355] on button "Next" at bounding box center [388, 342] width 151 height 37
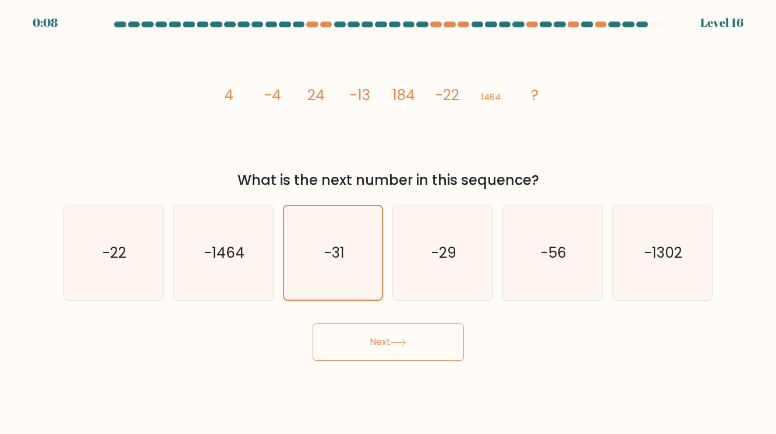
click at [417, 355] on button "Next" at bounding box center [388, 342] width 151 height 37
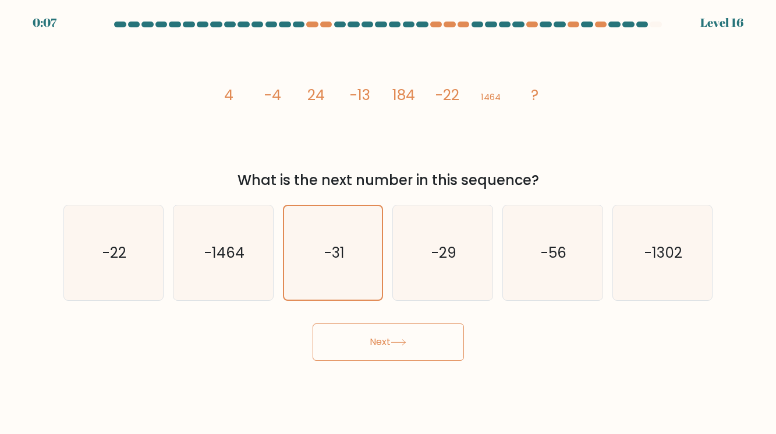
click at [417, 355] on button "Next" at bounding box center [388, 342] width 151 height 37
click at [417, 354] on button "Next" at bounding box center [388, 342] width 151 height 37
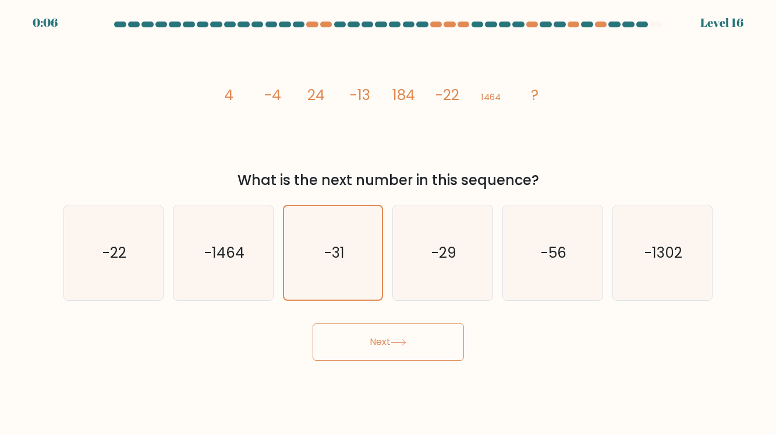
click at [417, 354] on button "Next" at bounding box center [388, 342] width 151 height 37
click at [416, 354] on button "Next" at bounding box center [388, 342] width 151 height 37
click at [418, 354] on button "Next" at bounding box center [388, 342] width 151 height 37
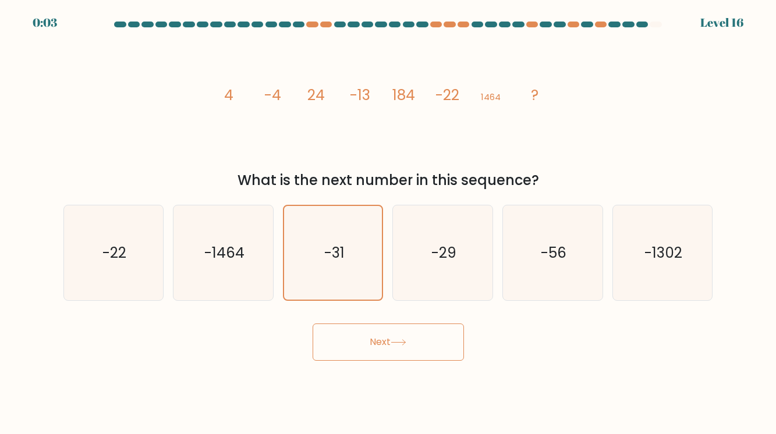
click at [418, 354] on button "Next" at bounding box center [388, 342] width 151 height 37
click at [418, 355] on button "Next" at bounding box center [388, 342] width 151 height 37
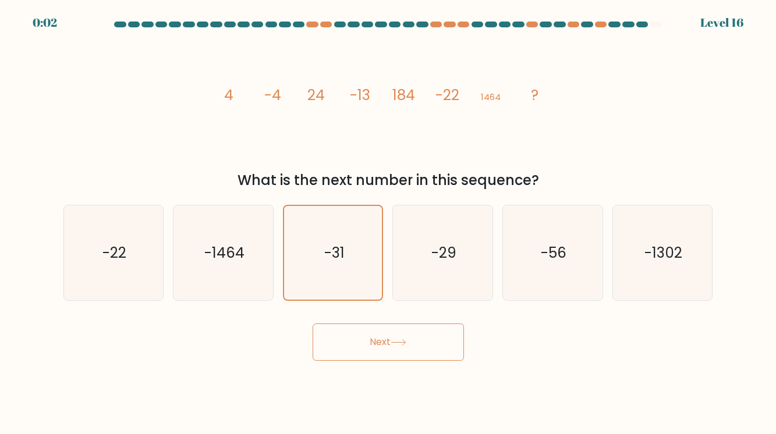
click at [418, 355] on button "Next" at bounding box center [388, 342] width 151 height 37
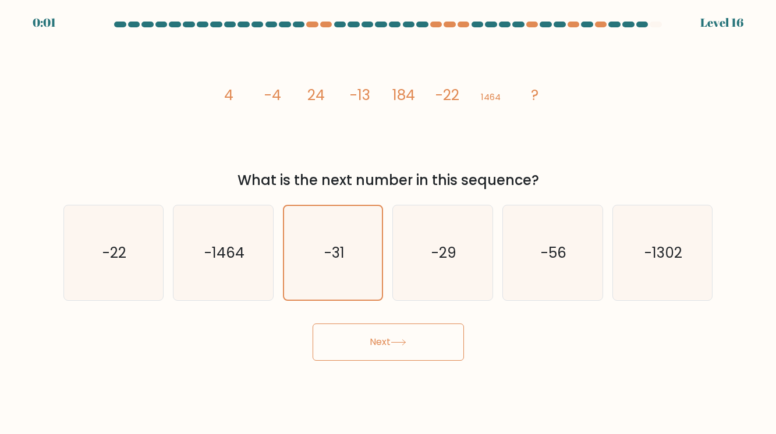
click at [418, 355] on button "Next" at bounding box center [388, 342] width 151 height 37
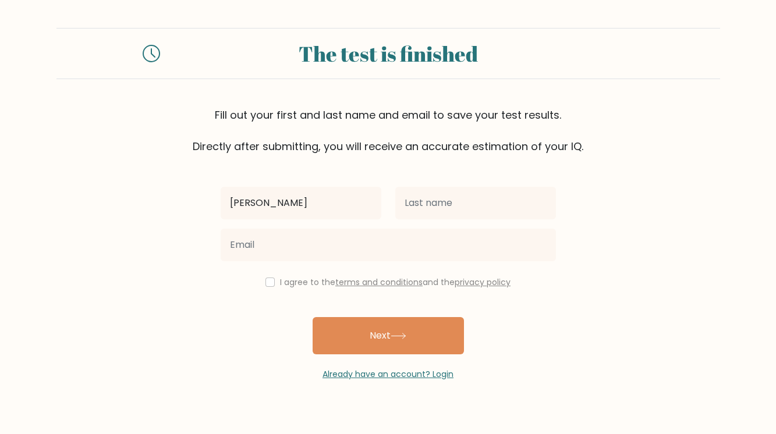
type input "[PERSON_NAME]"
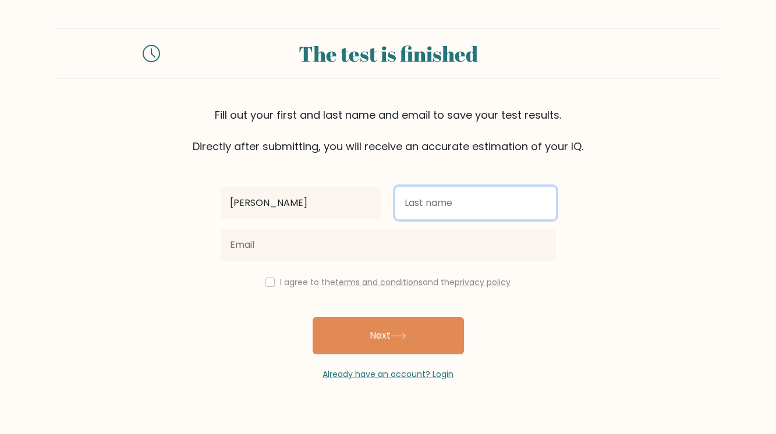
click at [428, 205] on input "text" at bounding box center [475, 203] width 161 height 33
type input "leander"
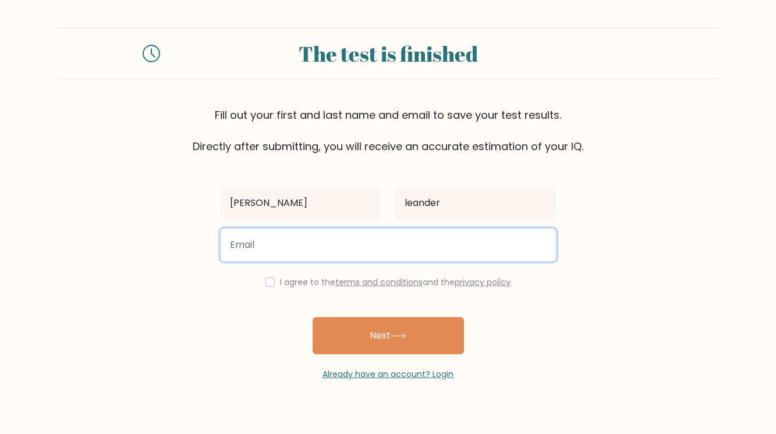
click at [401, 250] on input "email" at bounding box center [388, 245] width 335 height 33
type input "nilsleander09@gmail.com"
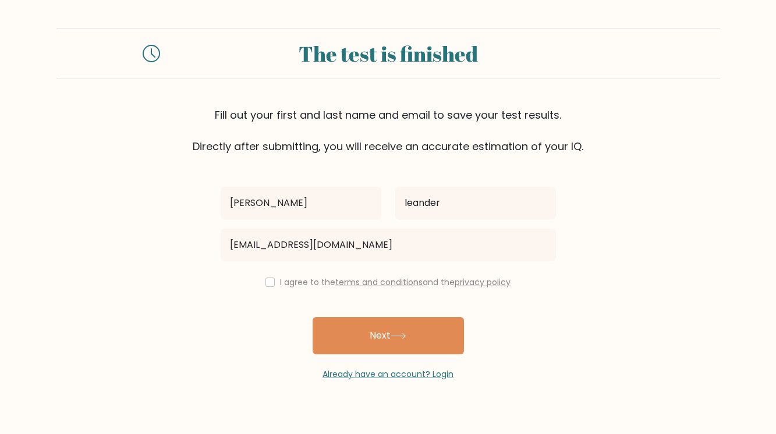
click at [284, 281] on label "I agree to the terms and conditions and the privacy policy" at bounding box center [395, 283] width 231 height 12
click at [273, 279] on div "I agree to the terms and conditions and the privacy policy" at bounding box center [388, 282] width 349 height 14
click at [266, 284] on input "checkbox" at bounding box center [270, 282] width 9 height 9
checkbox input "true"
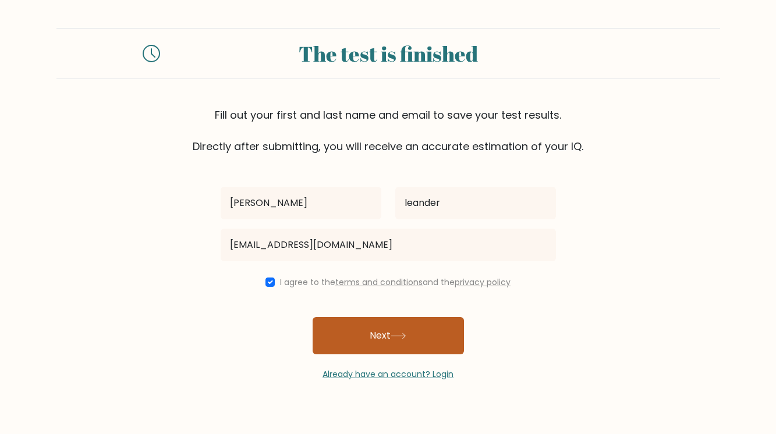
click at [367, 332] on button "Next" at bounding box center [388, 335] width 151 height 37
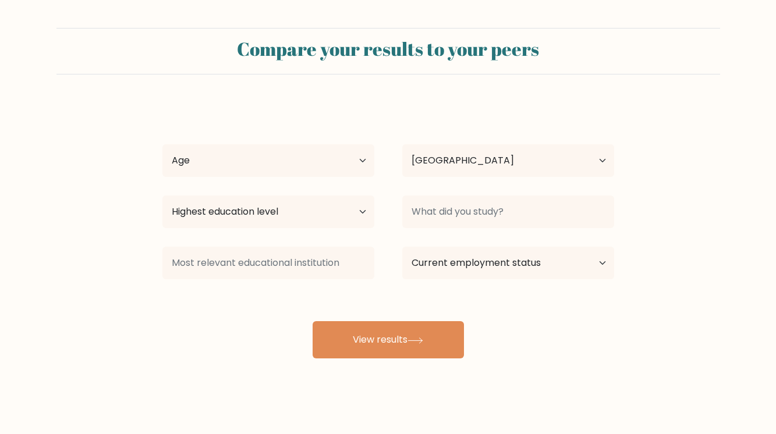
select select "SE"
click at [256, 150] on select "Age Under [DEMOGRAPHIC_DATA] [DEMOGRAPHIC_DATA] [DEMOGRAPHIC_DATA] [DEMOGRAPHIC…" at bounding box center [268, 160] width 212 height 33
select select "min_18"
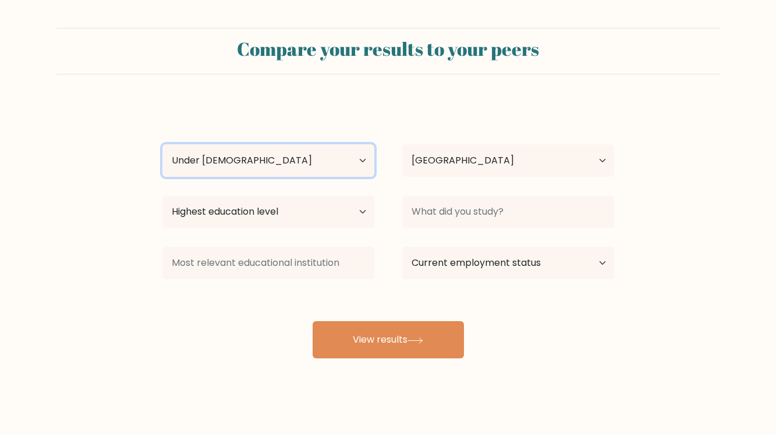
click at [162, 144] on select "Age Under [DEMOGRAPHIC_DATA] [DEMOGRAPHIC_DATA] [DEMOGRAPHIC_DATA] [DEMOGRAPHIC…" at bounding box center [268, 160] width 212 height 33
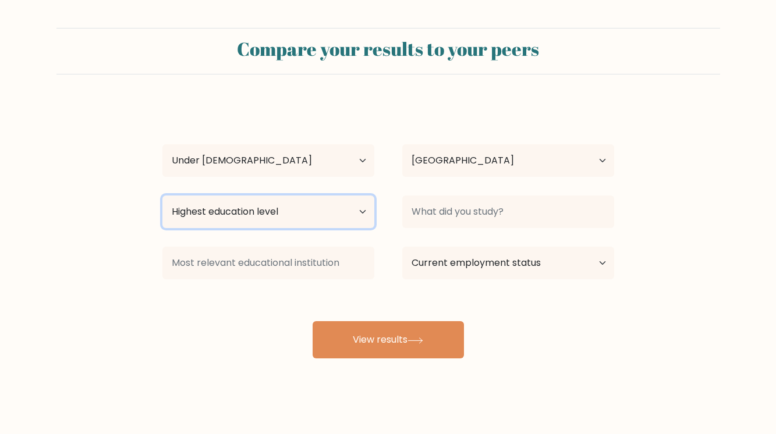
click at [271, 201] on select "Highest education level No schooling Primary Lower Secondary Upper Secondary Oc…" at bounding box center [268, 212] width 212 height 33
select select "upper_secondary"
click at [162, 196] on select "Highest education level No schooling Primary Lower Secondary Upper Secondary Oc…" at bounding box center [268, 212] width 212 height 33
click at [249, 286] on div "[PERSON_NAME] Age Under [DEMOGRAPHIC_DATA] [DEMOGRAPHIC_DATA] [DEMOGRAPHIC_DATA…" at bounding box center [388, 230] width 466 height 256
click at [257, 289] on div "[PERSON_NAME] Age Under [DEMOGRAPHIC_DATA] [DEMOGRAPHIC_DATA] [DEMOGRAPHIC_DATA…" at bounding box center [388, 230] width 466 height 256
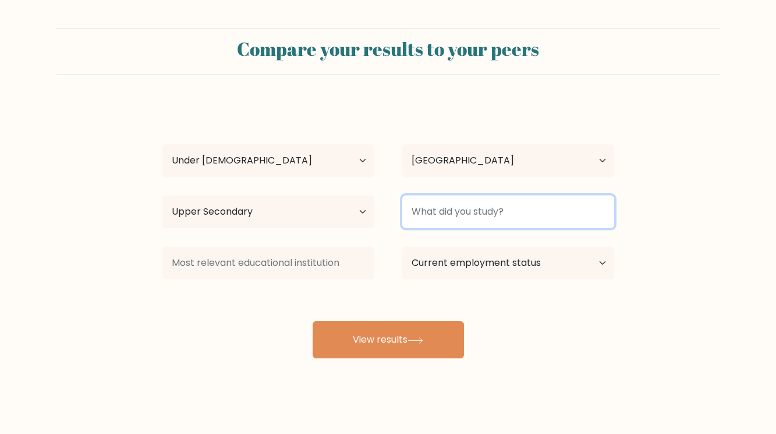
click at [438, 204] on input at bounding box center [508, 212] width 212 height 33
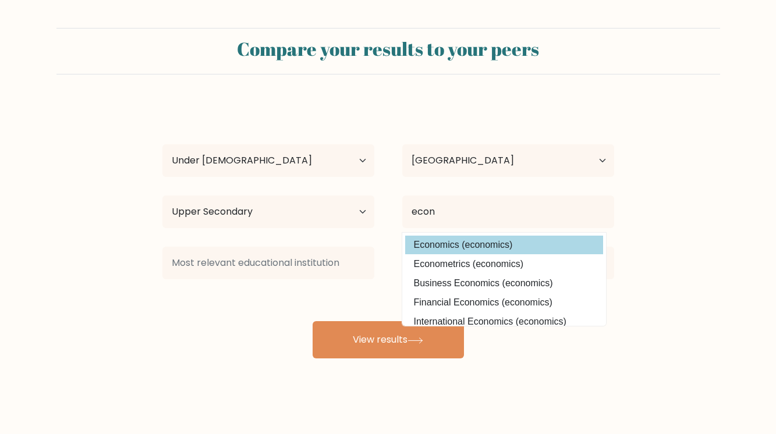
click at [453, 239] on option "Economics (economics)" at bounding box center [504, 245] width 198 height 19
type input "Economics"
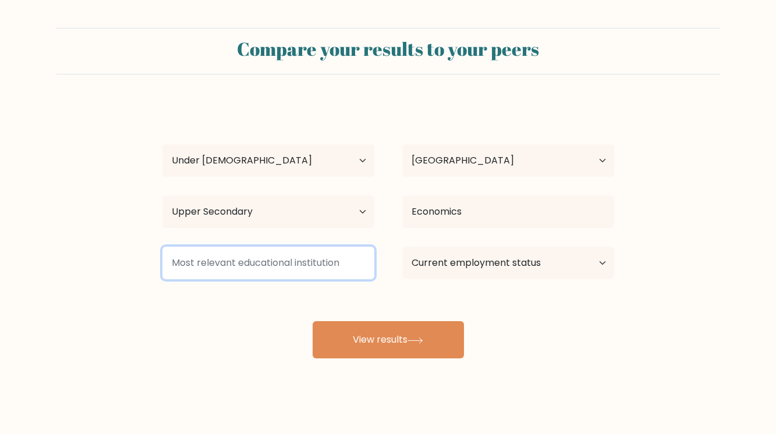
click at [353, 254] on input at bounding box center [268, 263] width 212 height 33
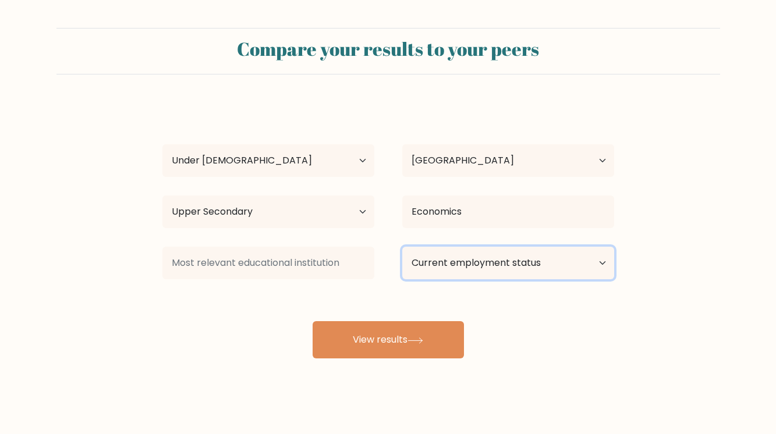
click at [468, 249] on select "Current employment status Employed Student Retired Other / prefer not to answer" at bounding box center [508, 263] width 212 height 33
select select "student"
click at [402, 247] on select "Current employment status Employed Student Retired Other / prefer not to answer" at bounding box center [508, 263] width 212 height 33
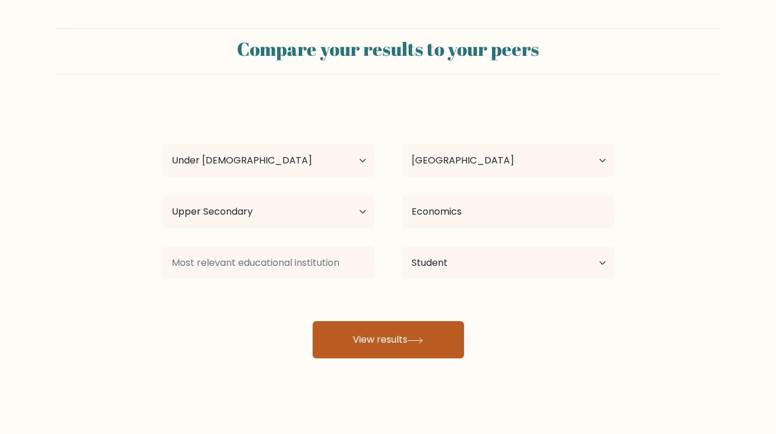
click at [429, 332] on button "View results" at bounding box center [388, 339] width 151 height 37
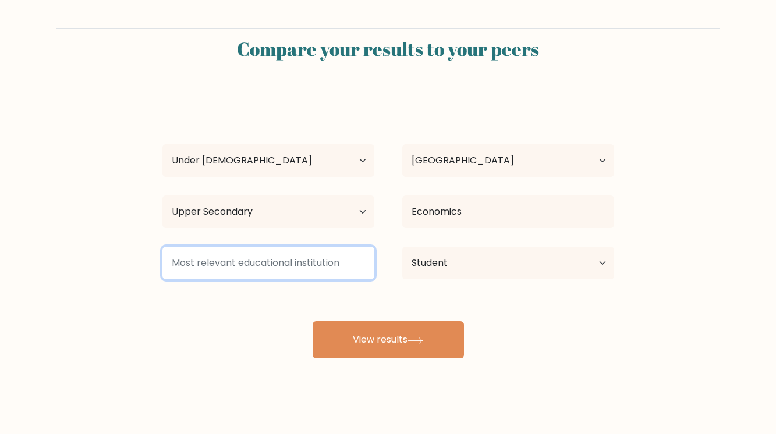
type input "c"
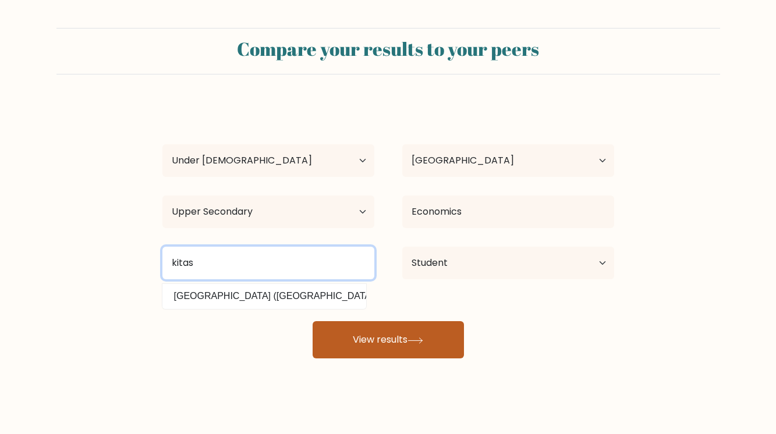
type input "kitas"
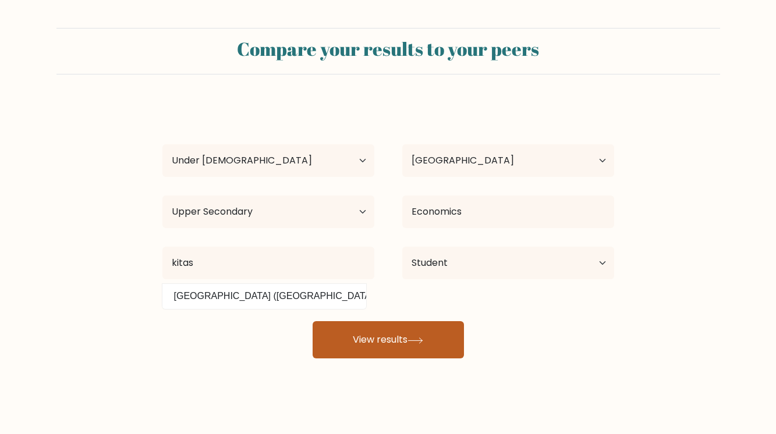
click at [420, 338] on icon at bounding box center [416, 341] width 16 height 6
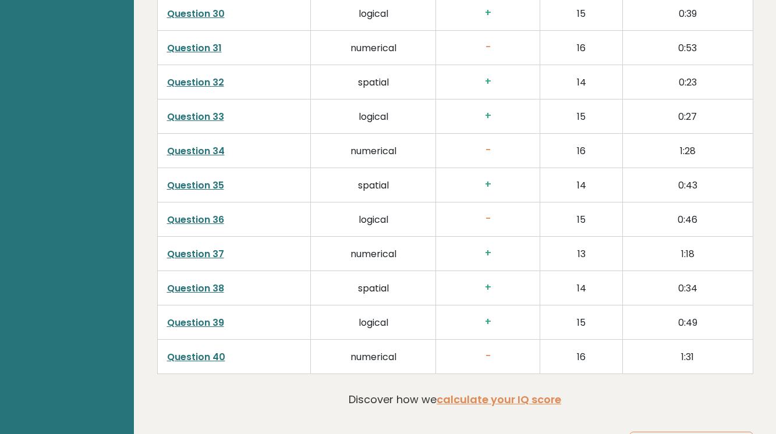
scroll to position [2962, 0]
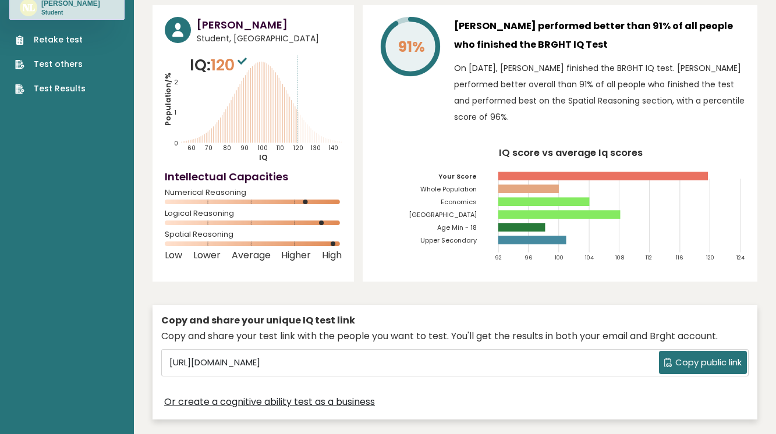
scroll to position [68, 0]
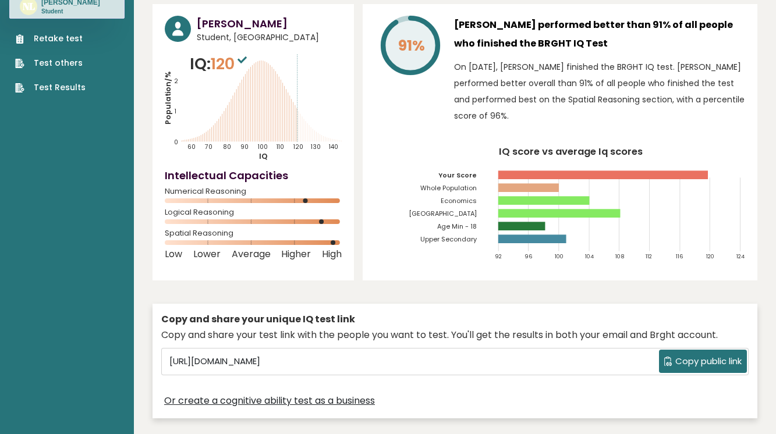
click at [581, 199] on rect at bounding box center [543, 200] width 91 height 9
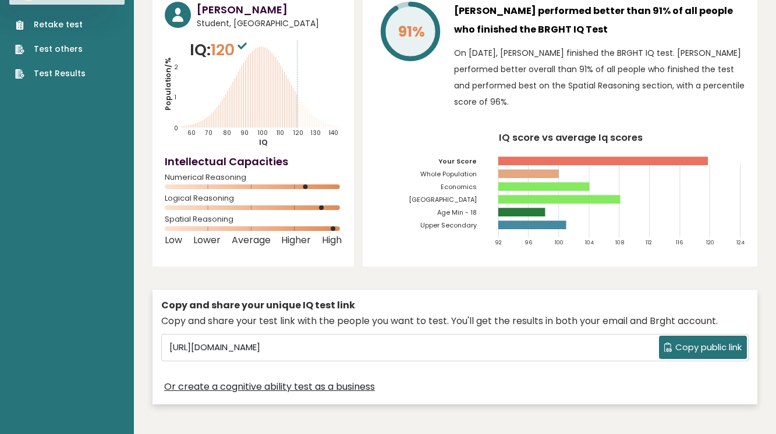
scroll to position [0, 0]
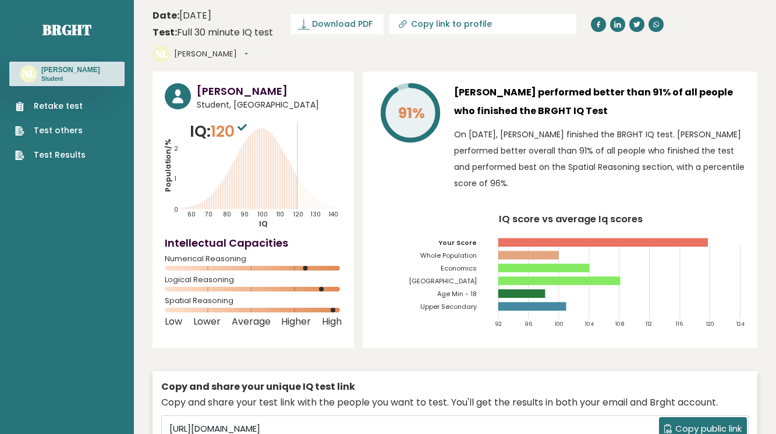
click at [67, 152] on link "Test Results" at bounding box center [50, 155] width 70 height 12
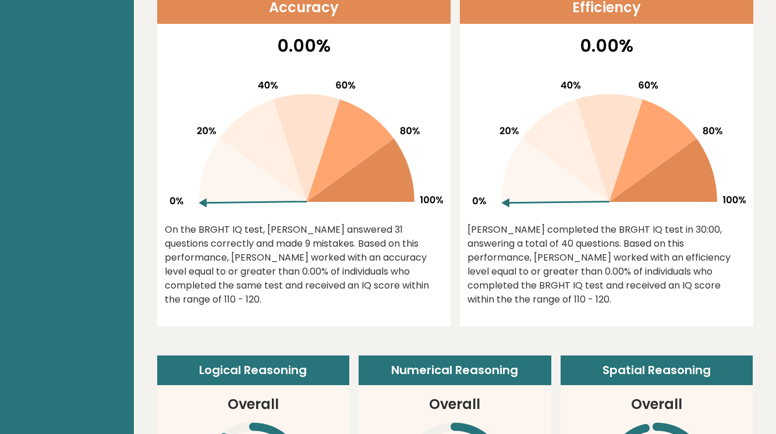
scroll to position [568, 0]
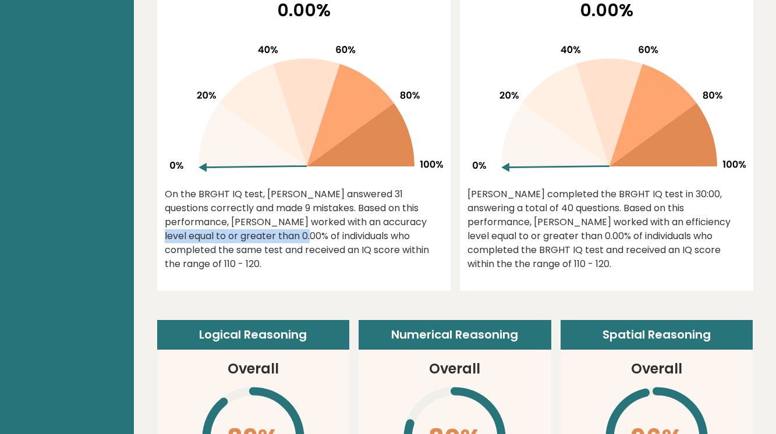
drag, startPoint x: 266, startPoint y: 219, endPoint x: 415, endPoint y: 218, distance: 149.6
click at [415, 218] on div "On the BRGHT IQ test, Nils Leander answered 31 questions correctly and made 9 m…" at bounding box center [304, 229] width 278 height 84
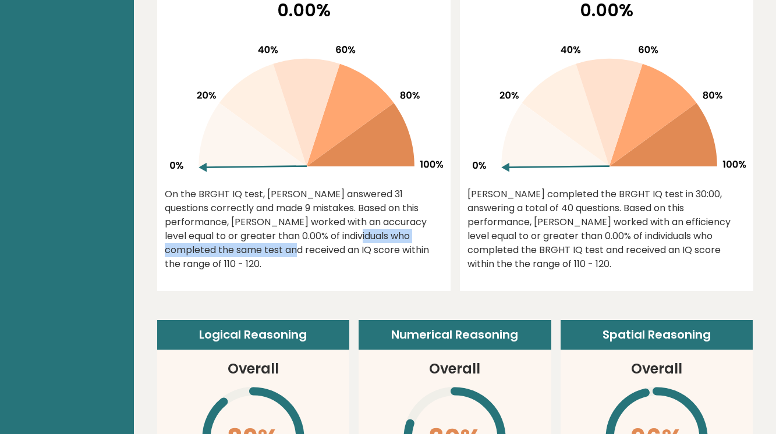
drag, startPoint x: 197, startPoint y: 233, endPoint x: 379, endPoint y: 238, distance: 182.3
click at [379, 238] on div "On the BRGHT IQ test, Nils Leander answered 31 questions correctly and made 9 m…" at bounding box center [304, 229] width 278 height 84
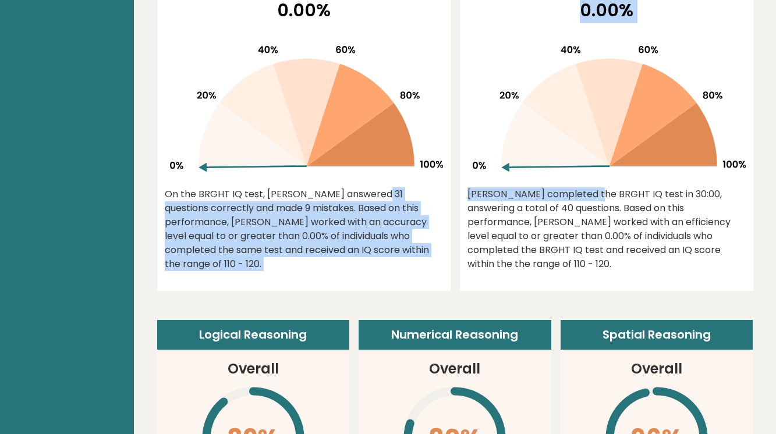
drag, startPoint x: 283, startPoint y: 192, endPoint x: 497, endPoint y: 196, distance: 213.7
click at [497, 196] on div "Accuracy 0.00% On the BRGHT IQ test, Nils Leander answered 31 questions correct…" at bounding box center [455, 122] width 596 height 338
click at [497, 196] on div "[PERSON_NAME] completed the BRGHT IQ test in 30:00, answering a total of 40 que…" at bounding box center [607, 229] width 278 height 84
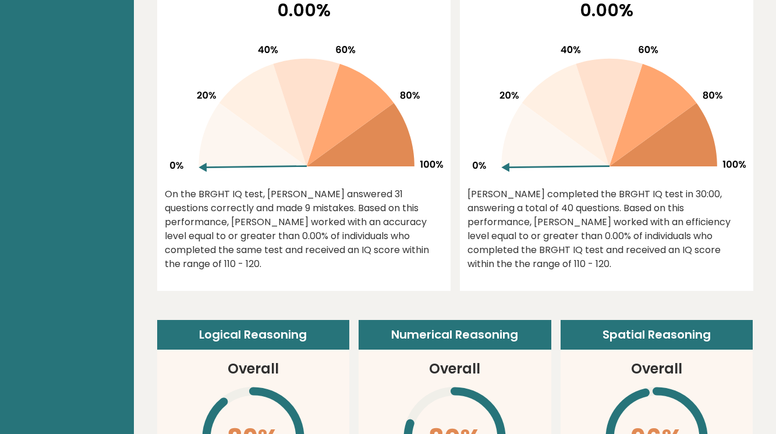
click at [199, 171] on icon at bounding box center [304, 104] width 278 height 148
drag, startPoint x: 504, startPoint y: 206, endPoint x: 627, endPoint y: 192, distance: 124.2
click at [627, 192] on div "Nils completed the BRGHT IQ test in 30:00, answering a total of 40 questions. B…" at bounding box center [607, 229] width 278 height 84
click at [663, 203] on div "Nils completed the BRGHT IQ test in 30:00, answering a total of 40 questions. B…" at bounding box center [607, 229] width 278 height 84
drag, startPoint x: 497, startPoint y: 221, endPoint x: 675, endPoint y: 224, distance: 178.2
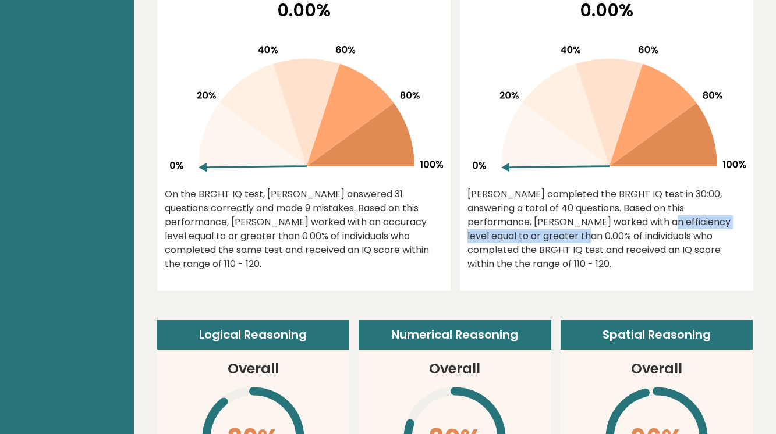
click at [675, 224] on div "Nils completed the BRGHT IQ test in 30:00, answering a total of 40 questions. B…" at bounding box center [607, 229] width 278 height 84
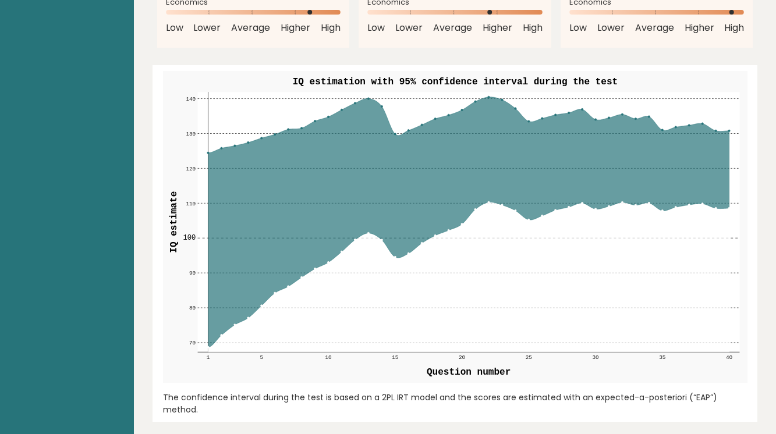
scroll to position [1386, 0]
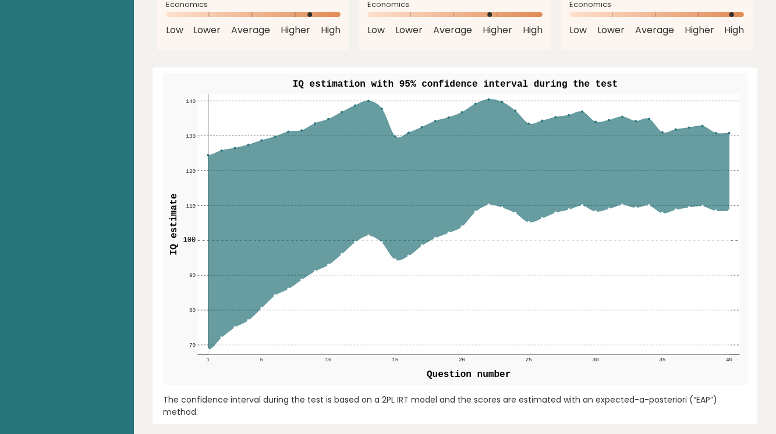
drag, startPoint x: 515, startPoint y: 181, endPoint x: 524, endPoint y: 157, distance: 25.4
click at [524, 157] on g "70 70 80 80 90 90 100 100 110 110 120 120 130 130 140 140 1 5 10 15 20 25 30 35…" at bounding box center [455, 229] width 585 height 312
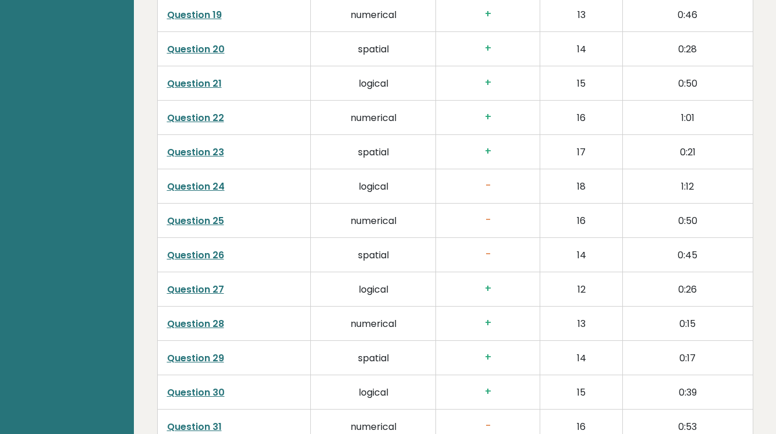
scroll to position [2534, 0]
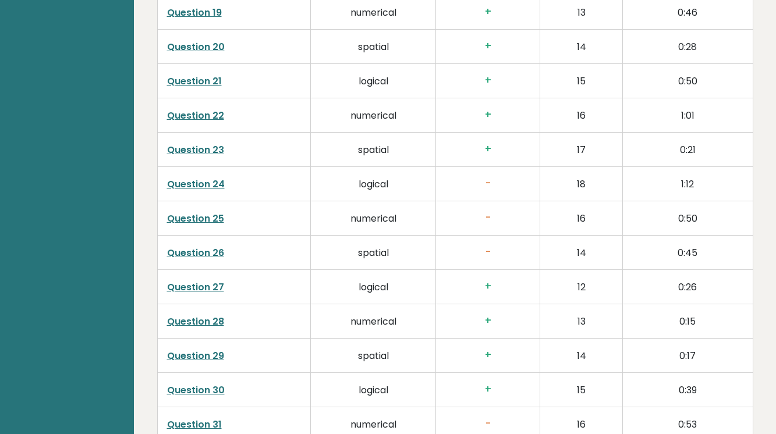
click at [355, 235] on td "spatial" at bounding box center [372, 252] width 125 height 34
click at [218, 246] on link "Question 26" at bounding box center [195, 252] width 57 height 13
click at [270, 132] on td "Question 23" at bounding box center [233, 149] width 153 height 34
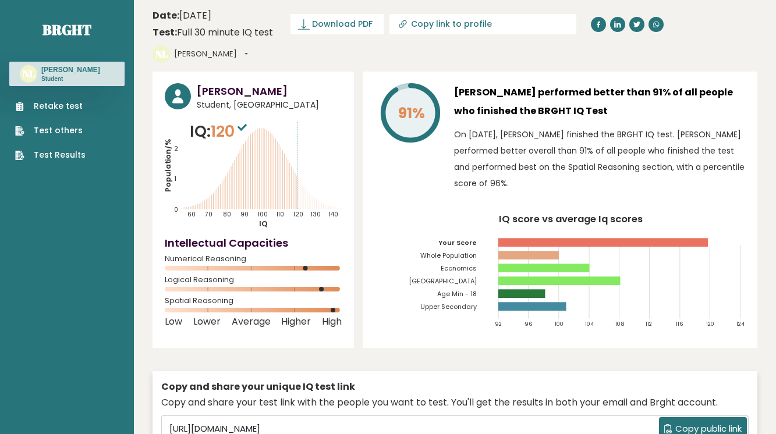
click at [199, 49] on button "[PERSON_NAME]" at bounding box center [211, 54] width 74 height 12
click at [204, 98] on link "Settings" at bounding box center [204, 105] width 59 height 16
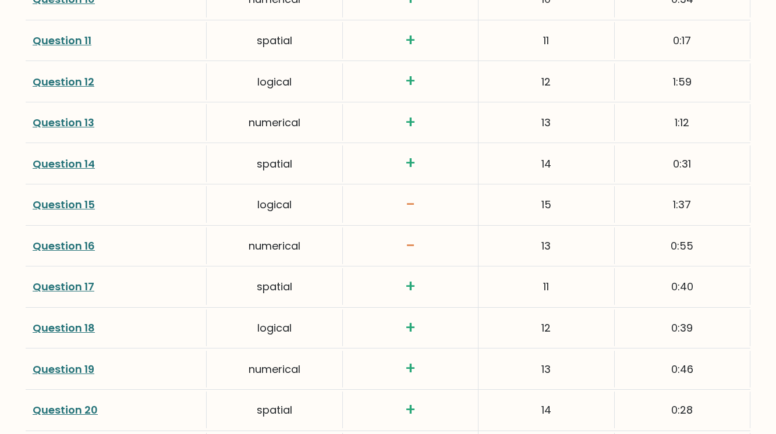
scroll to position [2074, 0]
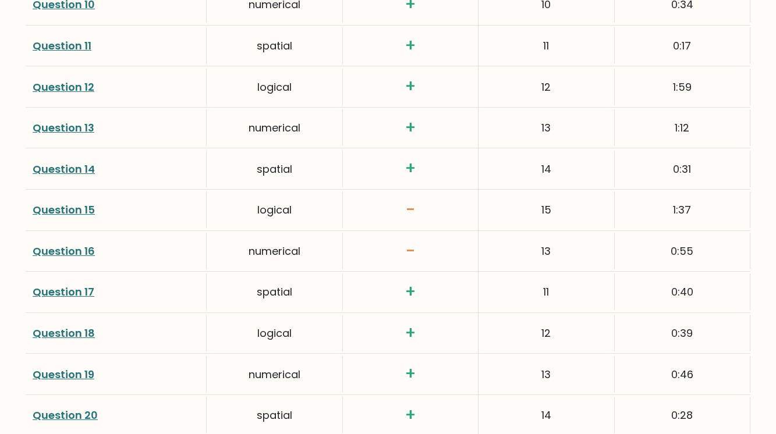
click at [69, 205] on link "Question 15" at bounding box center [64, 210] width 62 height 15
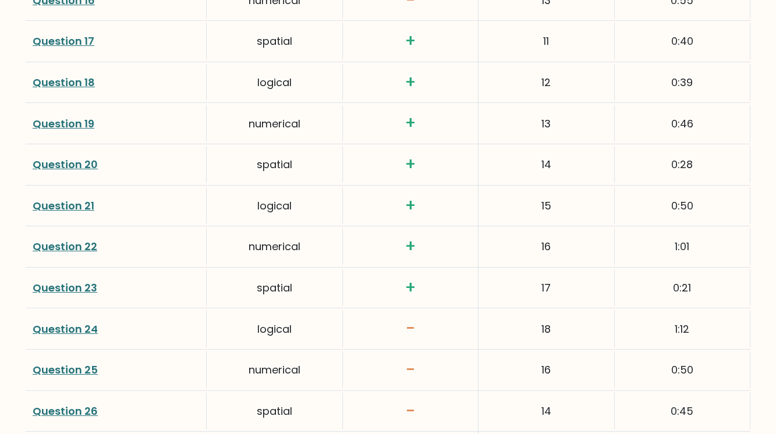
scroll to position [3069, 0]
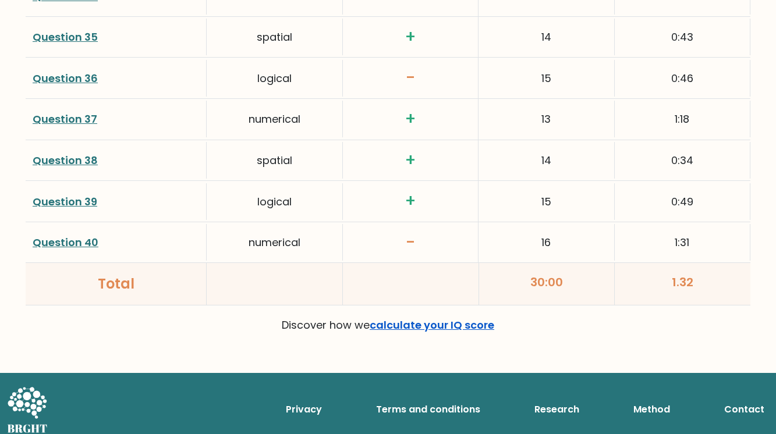
click at [399, 320] on link "calculate your IQ score" at bounding box center [432, 325] width 125 height 15
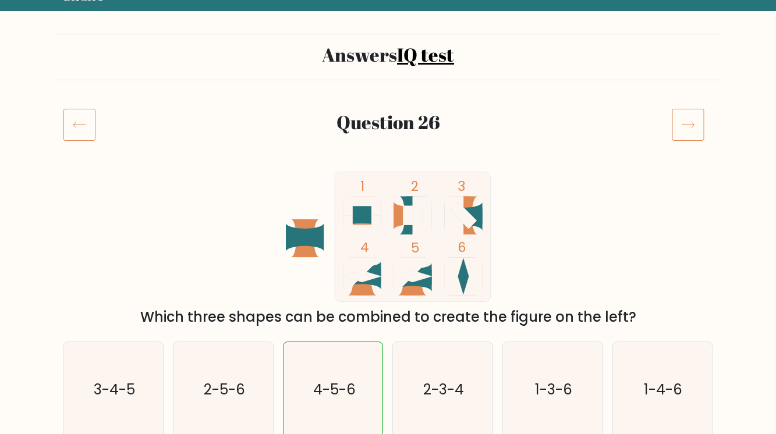
scroll to position [46, 0]
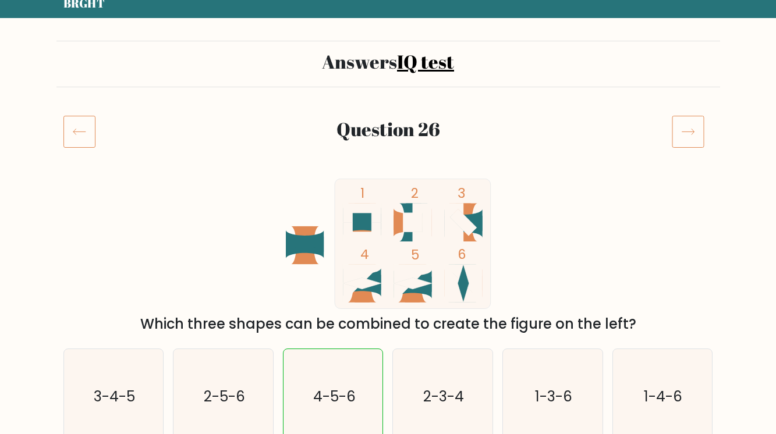
click at [675, 126] on icon at bounding box center [688, 131] width 33 height 33
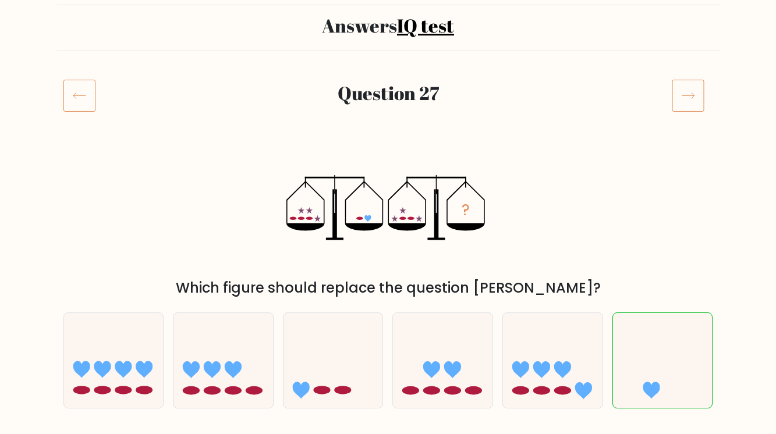
scroll to position [80, 0]
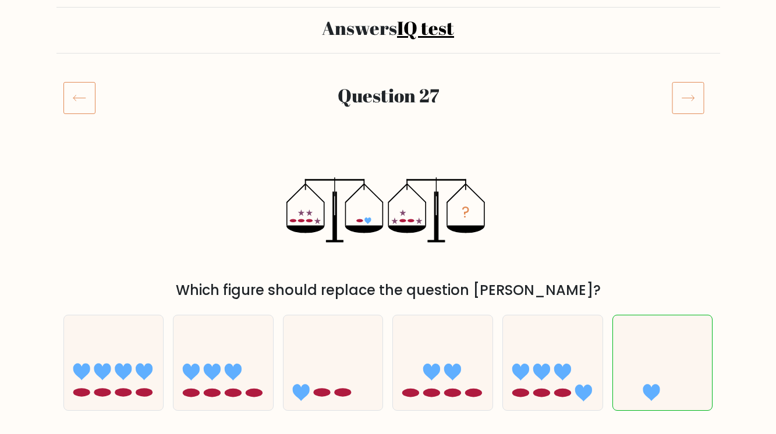
click at [680, 100] on icon at bounding box center [688, 98] width 33 height 33
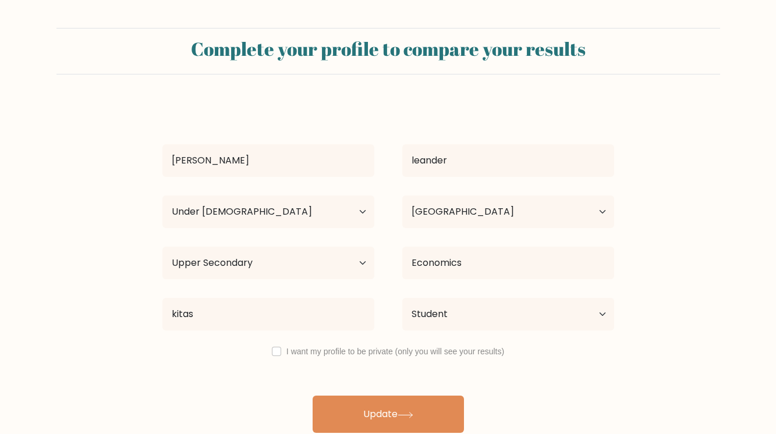
select select "min_18"
select select "SE"
select select "upper_secondary"
select select "student"
click at [299, 214] on select "Age Under [DEMOGRAPHIC_DATA] [DEMOGRAPHIC_DATA] [DEMOGRAPHIC_DATA] [DEMOGRAPHIC…" at bounding box center [268, 212] width 212 height 33
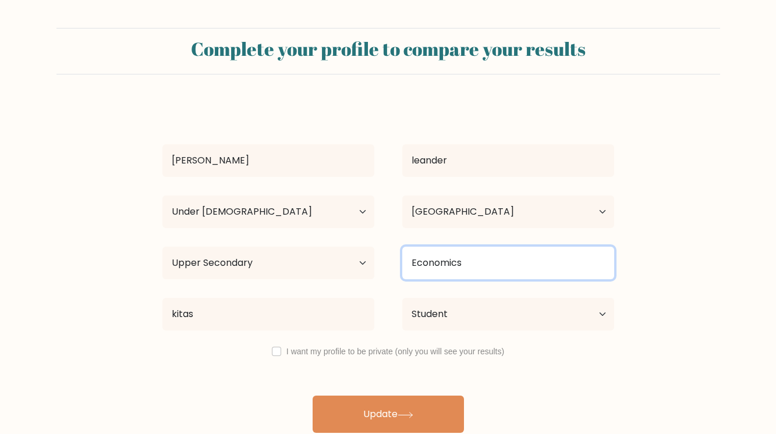
click at [409, 249] on input "Economics" at bounding box center [508, 263] width 212 height 33
click at [470, 264] on input "Economics" at bounding box center [508, 263] width 212 height 33
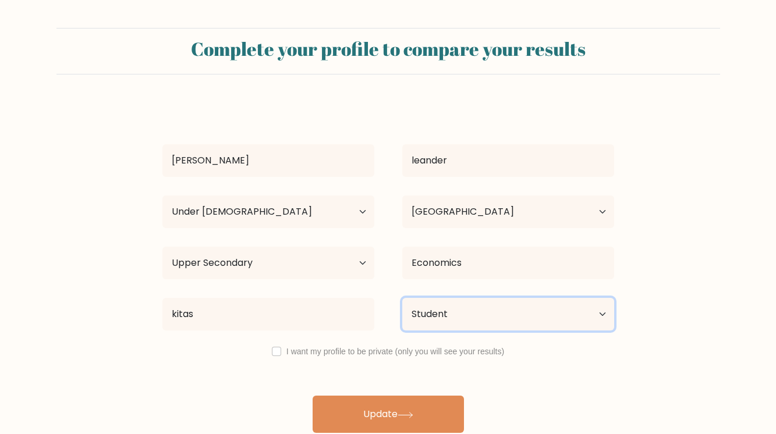
click at [452, 304] on select "Current employment status Employed Student Retired Other / prefer not to answer" at bounding box center [508, 314] width 212 height 33
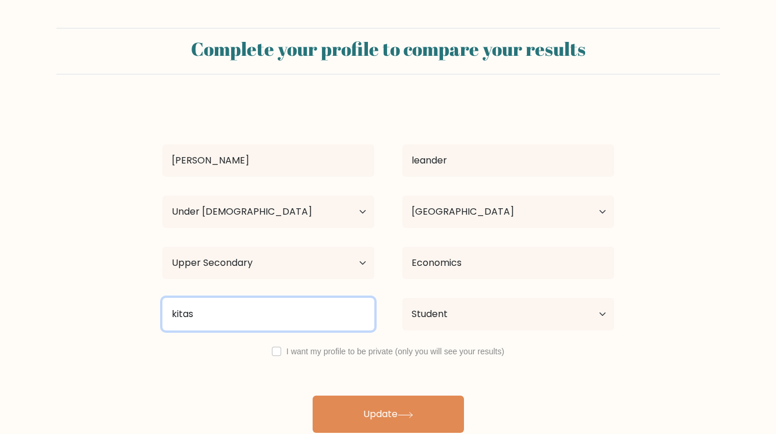
click at [360, 310] on input "kitas" at bounding box center [268, 314] width 212 height 33
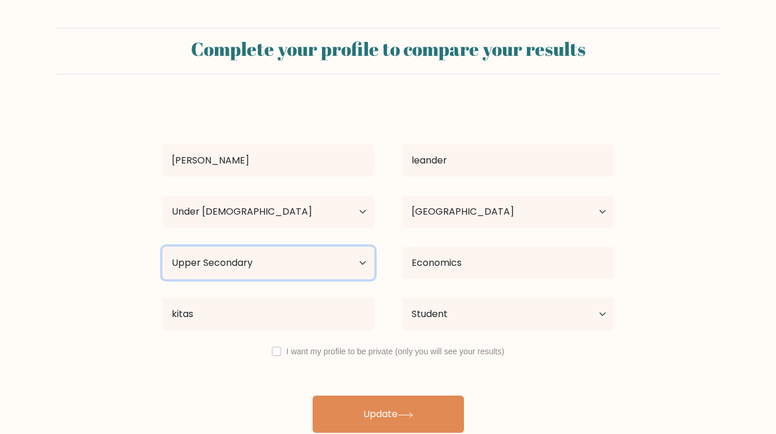
click at [289, 268] on select "Highest education level No schooling Primary Lower Secondary Upper Secondary Oc…" at bounding box center [268, 263] width 212 height 33
click at [268, 262] on select "Highest education level No schooling Primary Lower Secondary Upper Secondary Oc…" at bounding box center [268, 263] width 212 height 33
select select "no_schooling"
click at [162, 247] on select "Highest education level No schooling Primary Lower Secondary Upper Secondary Oc…" at bounding box center [268, 263] width 212 height 33
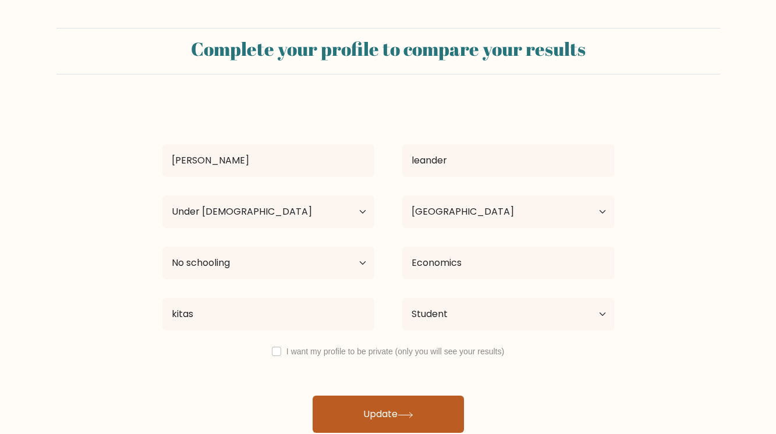
click at [376, 422] on button "Update" at bounding box center [388, 414] width 151 height 37
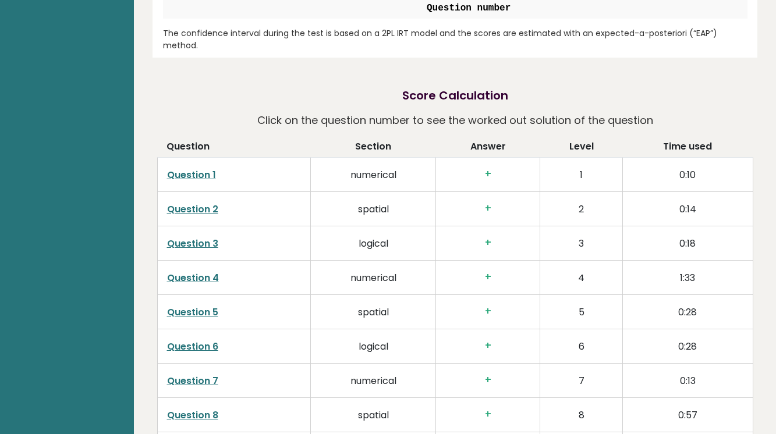
scroll to position [1754, 0]
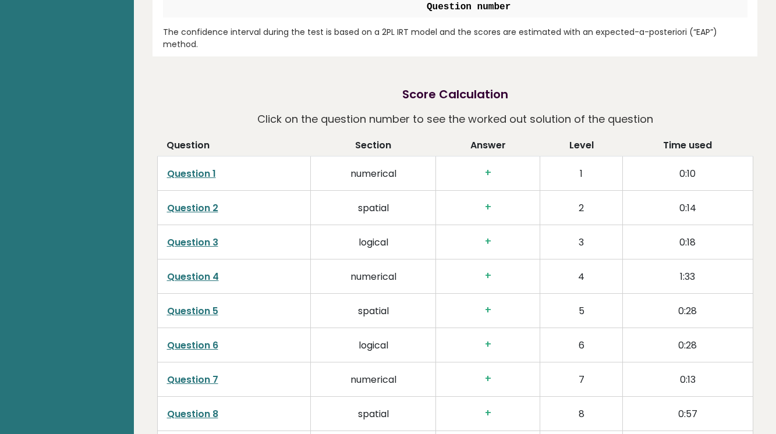
click at [207, 201] on link "Question 2" at bounding box center [192, 207] width 51 height 13
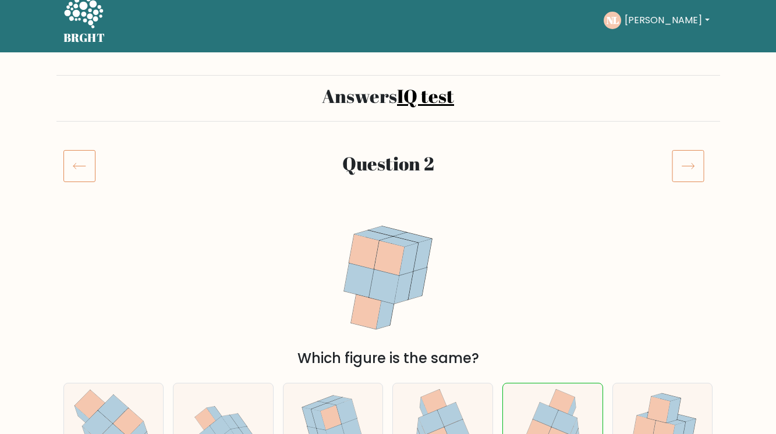
scroll to position [6, 0]
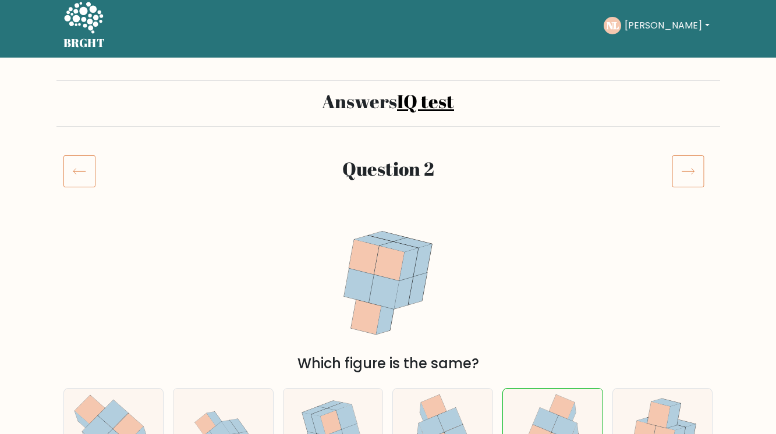
click at [706, 155] on div at bounding box center [692, 171] width 55 height 33
click at [696, 167] on icon at bounding box center [688, 171] width 33 height 33
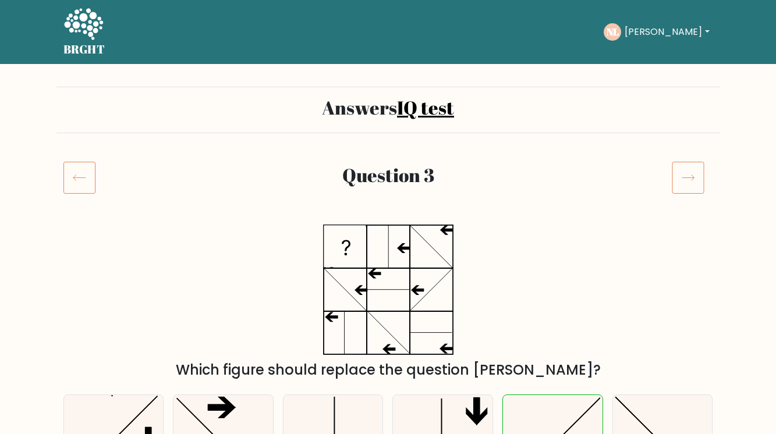
click at [696, 167] on icon at bounding box center [688, 177] width 33 height 33
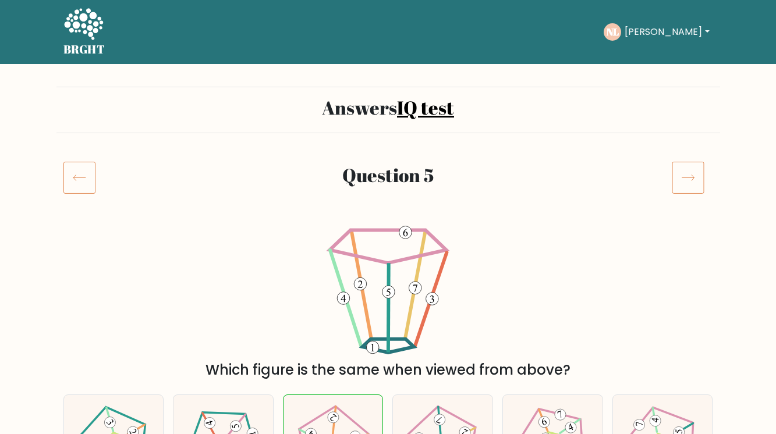
click at [696, 167] on icon at bounding box center [688, 177] width 33 height 33
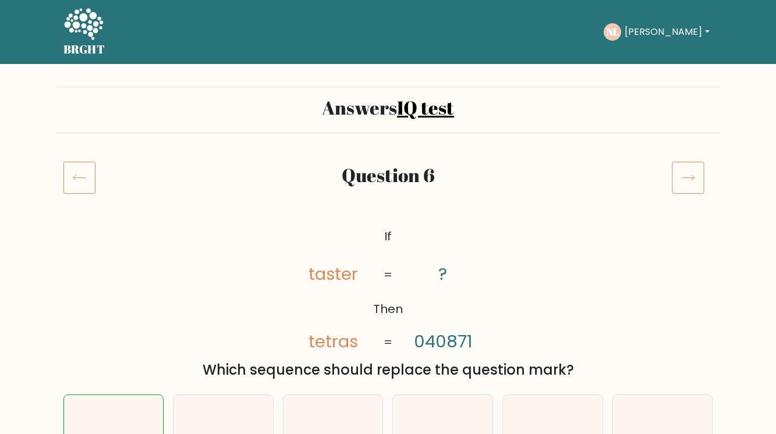
click at [89, 183] on icon at bounding box center [79, 177] width 32 height 33
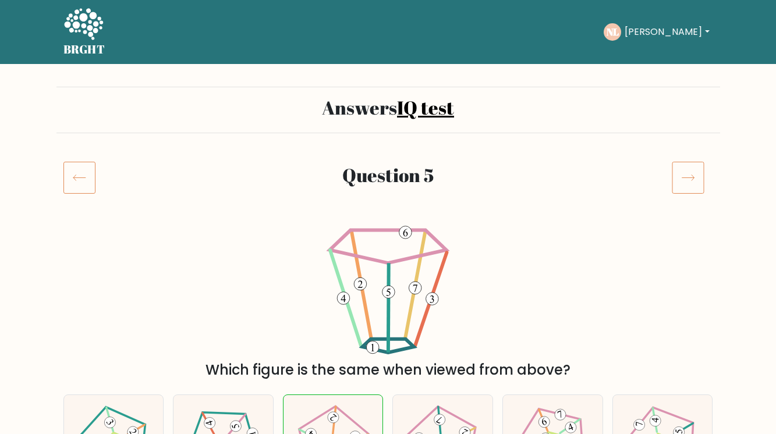
click at [79, 191] on icon at bounding box center [79, 177] width 32 height 33
